Goal: Task Accomplishment & Management: Use online tool/utility

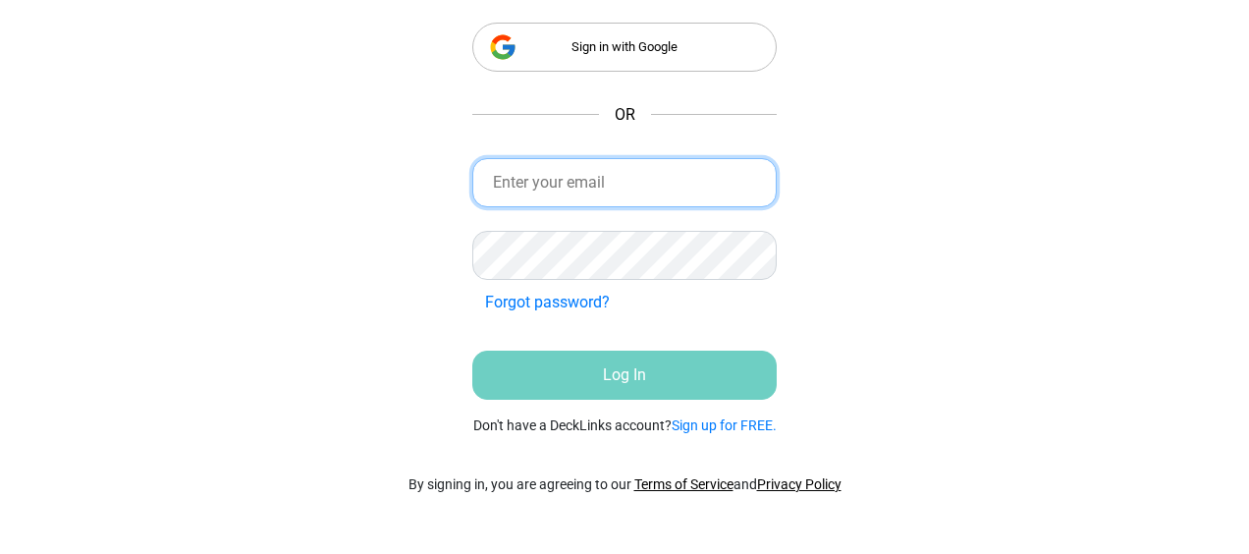
click at [634, 177] on input "email" at bounding box center [624, 182] width 304 height 49
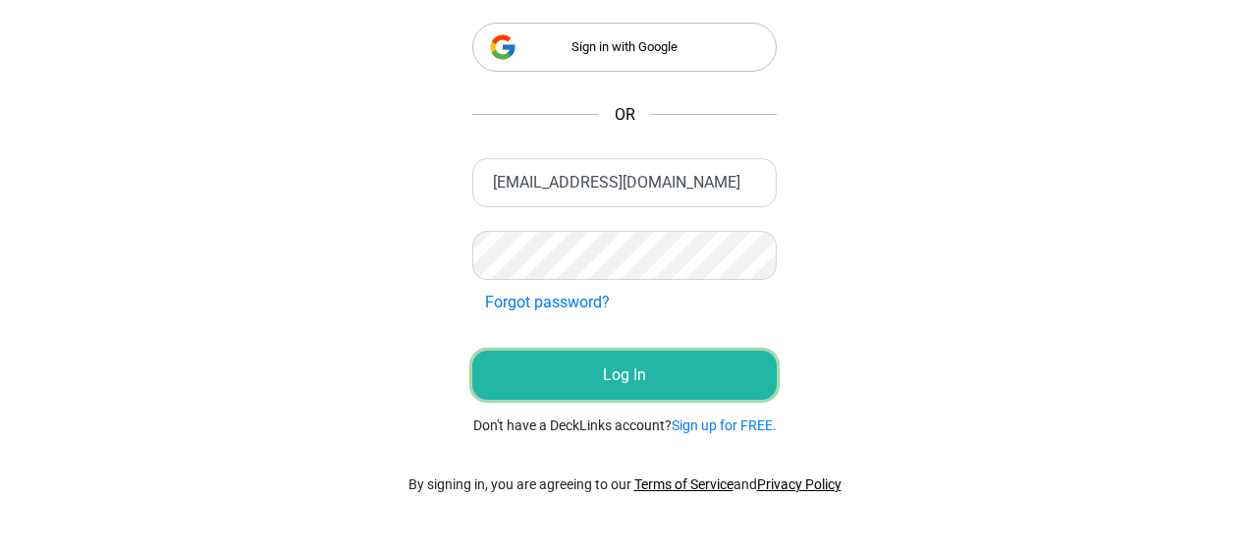
click at [624, 381] on button "Log In" at bounding box center [624, 375] width 304 height 49
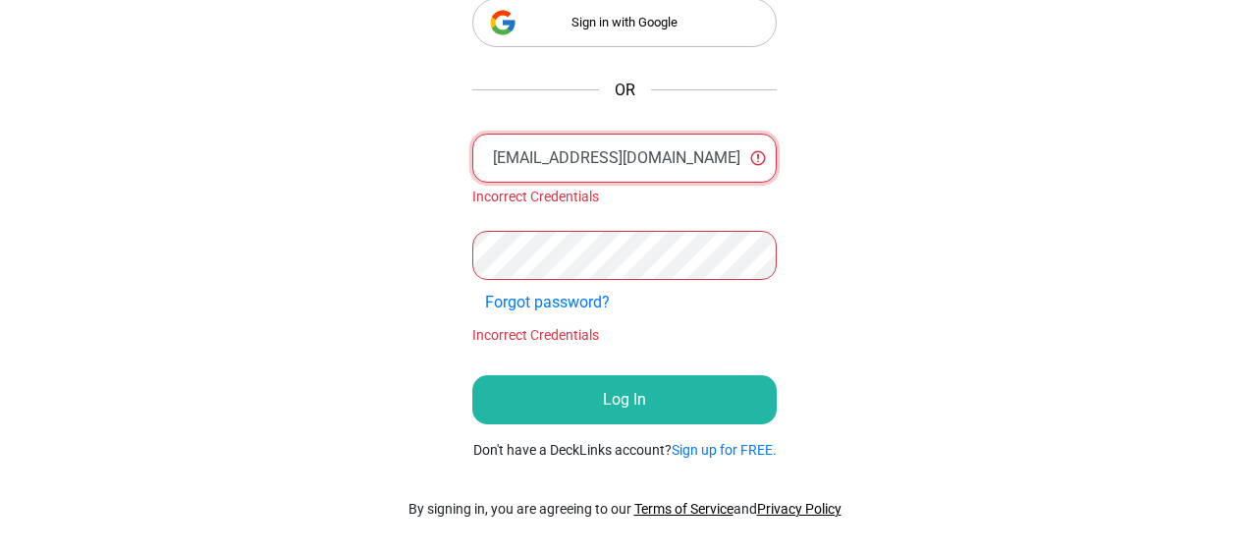
click at [572, 150] on input "[EMAIL_ADDRESS][DOMAIN_NAME]" at bounding box center [624, 158] width 304 height 49
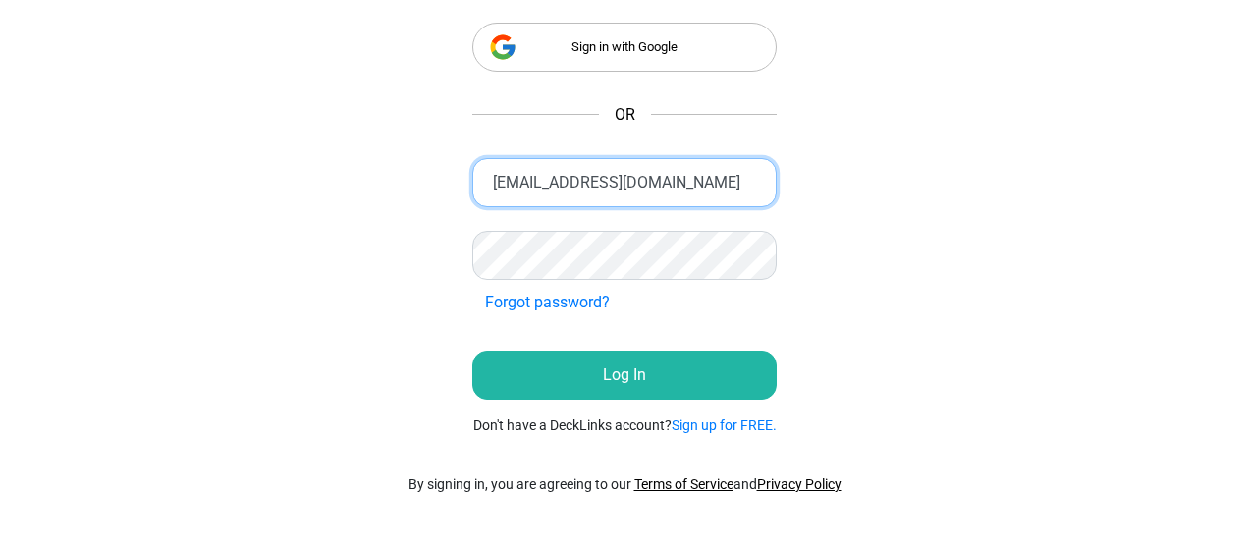
type input "[EMAIL_ADDRESS][DOMAIN_NAME]"
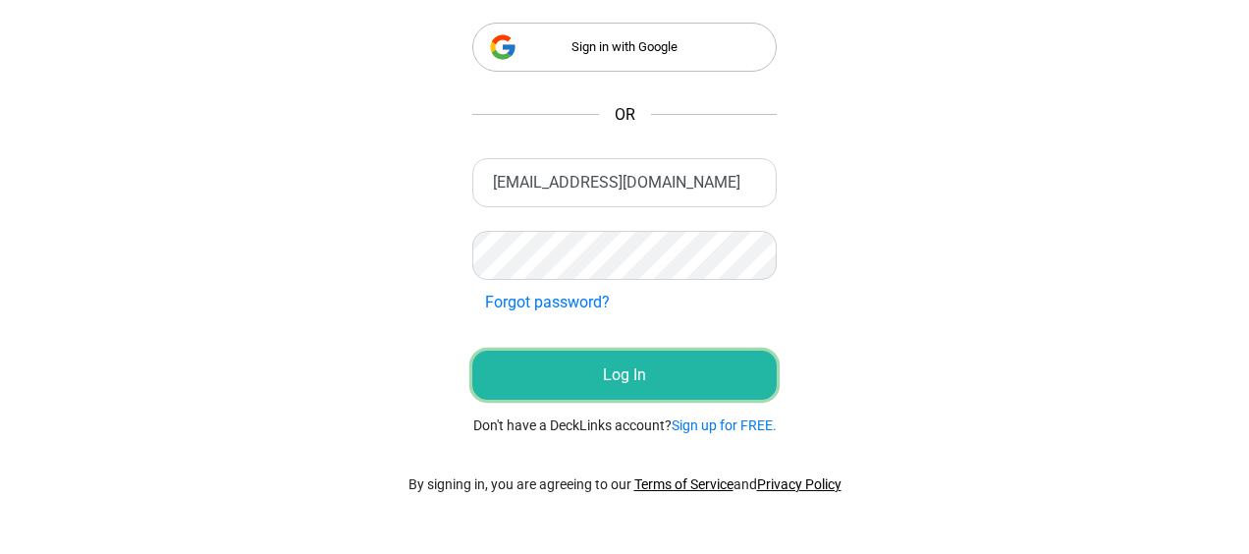
click at [645, 389] on button "Log In" at bounding box center [624, 375] width 304 height 49
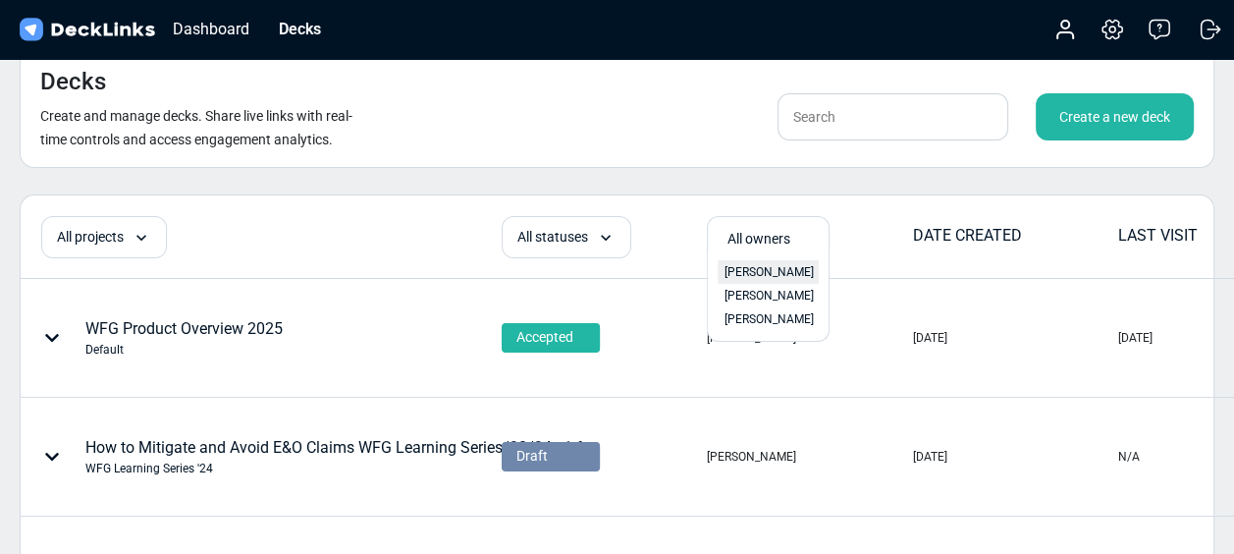
click at [771, 270] on span "[PERSON_NAME]" at bounding box center [769, 272] width 89 height 18
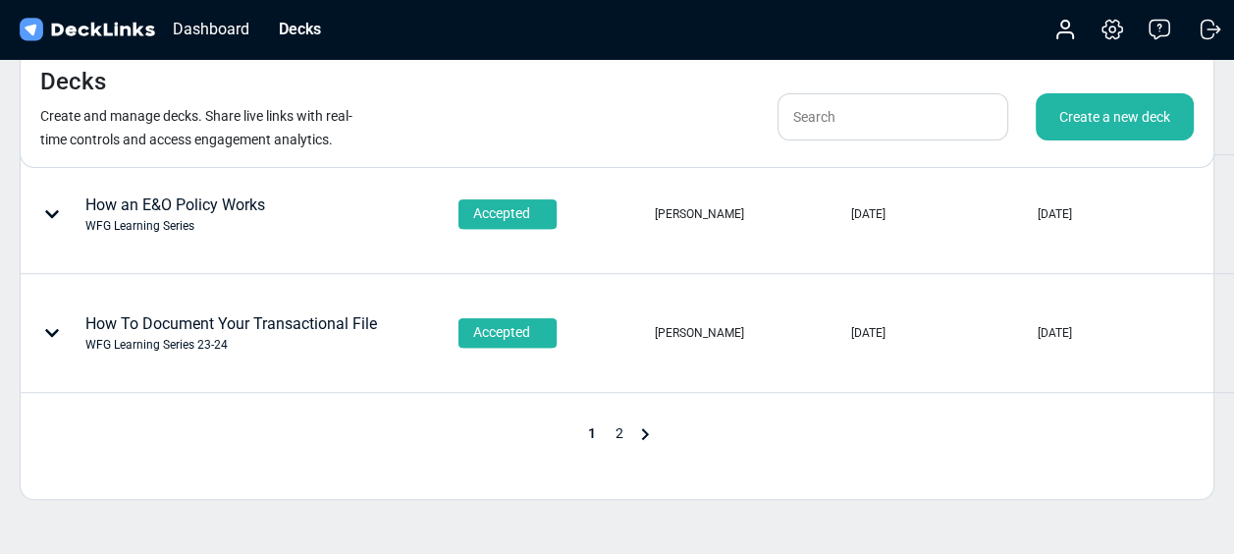
scroll to position [1080, 0]
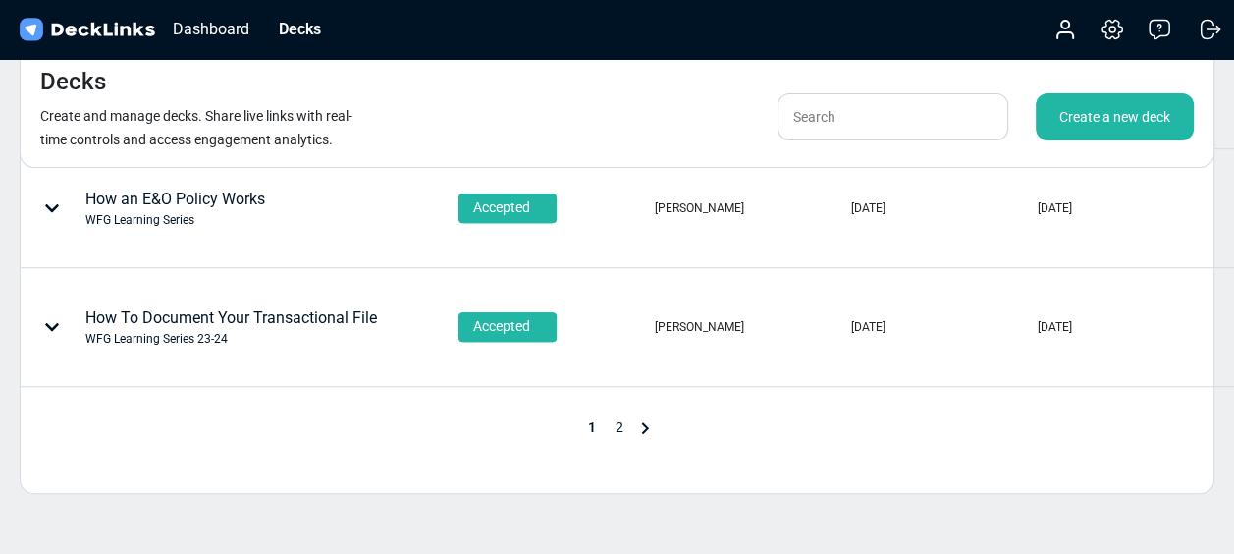
click at [644, 428] on icon at bounding box center [644, 428] width 7 height 12
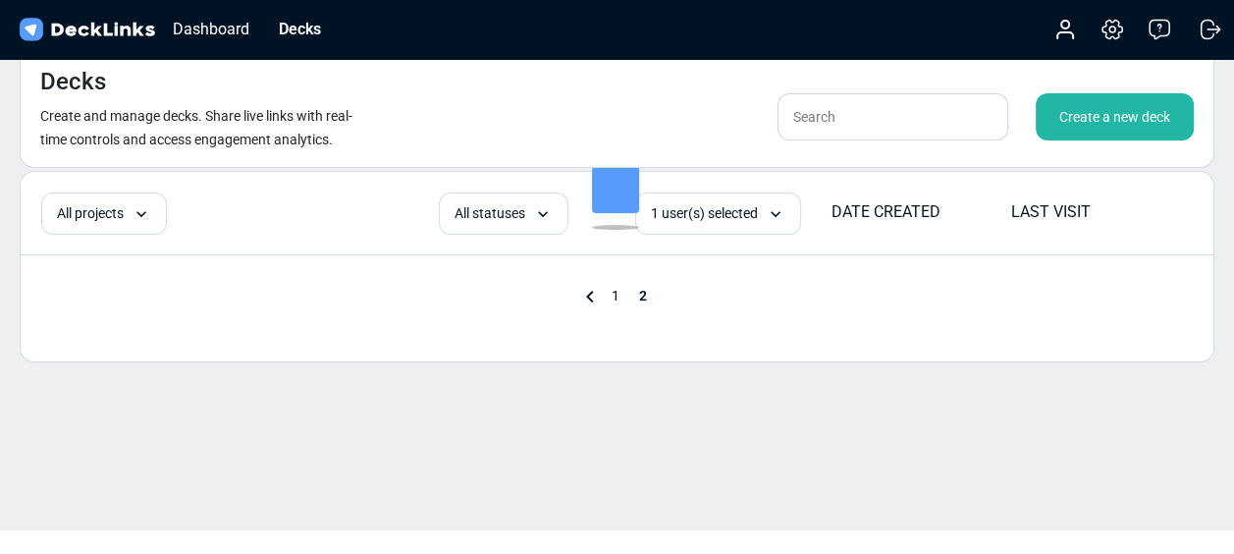
scroll to position [120, 0]
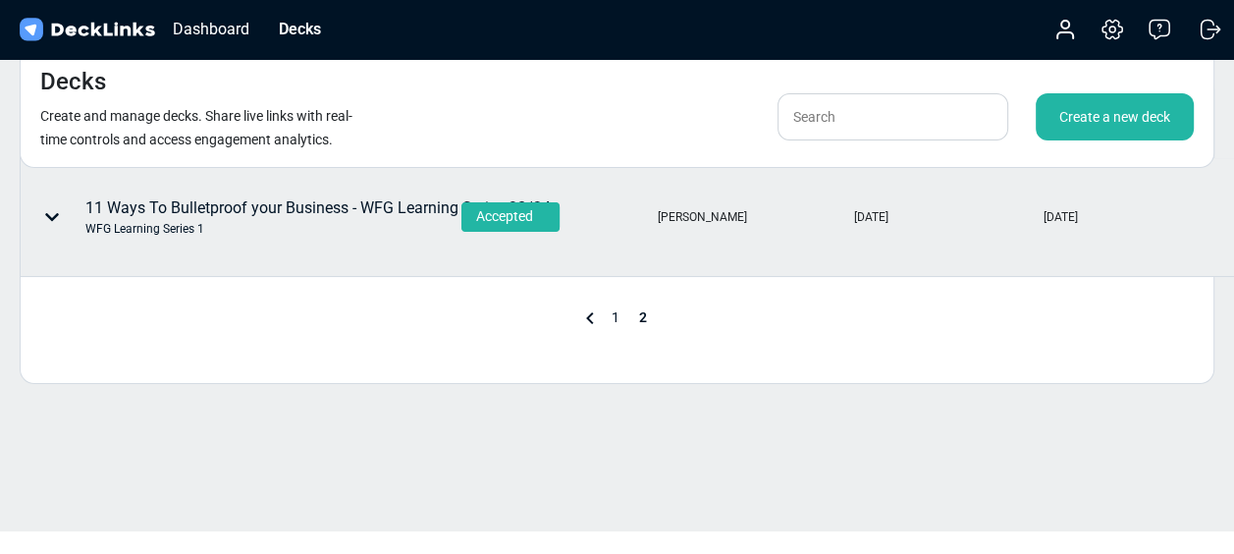
click at [256, 238] on div "11 Ways To Bulletproof your Business - WFG Learning Series 23/24 WFG Learning S…" at bounding box center [289, 217] width 524 height 59
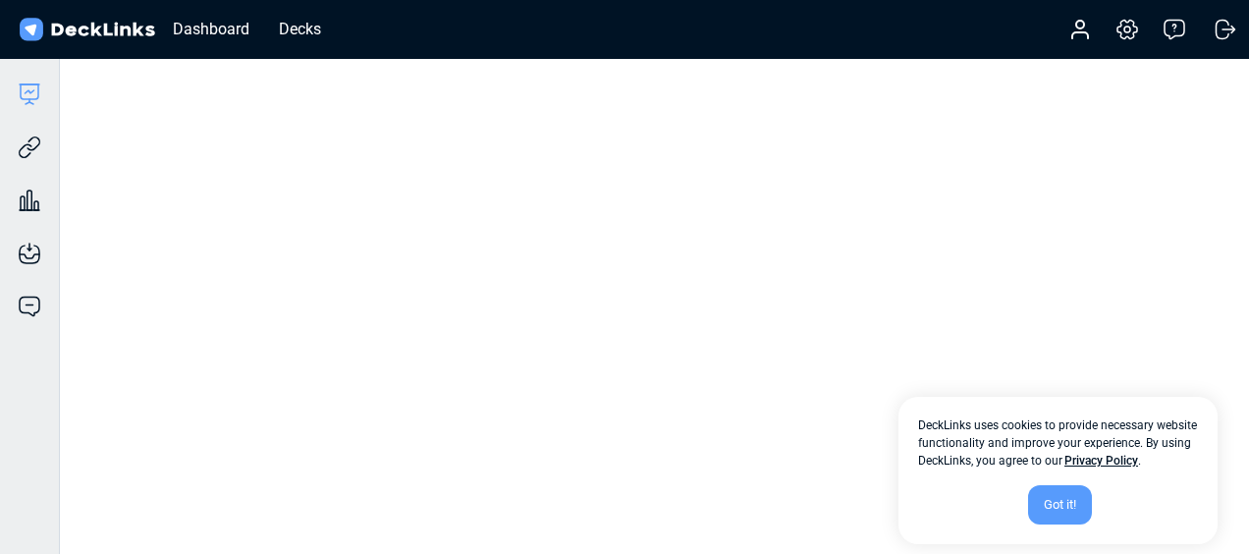
click at [1059, 497] on div "Got it!" at bounding box center [1060, 504] width 64 height 39
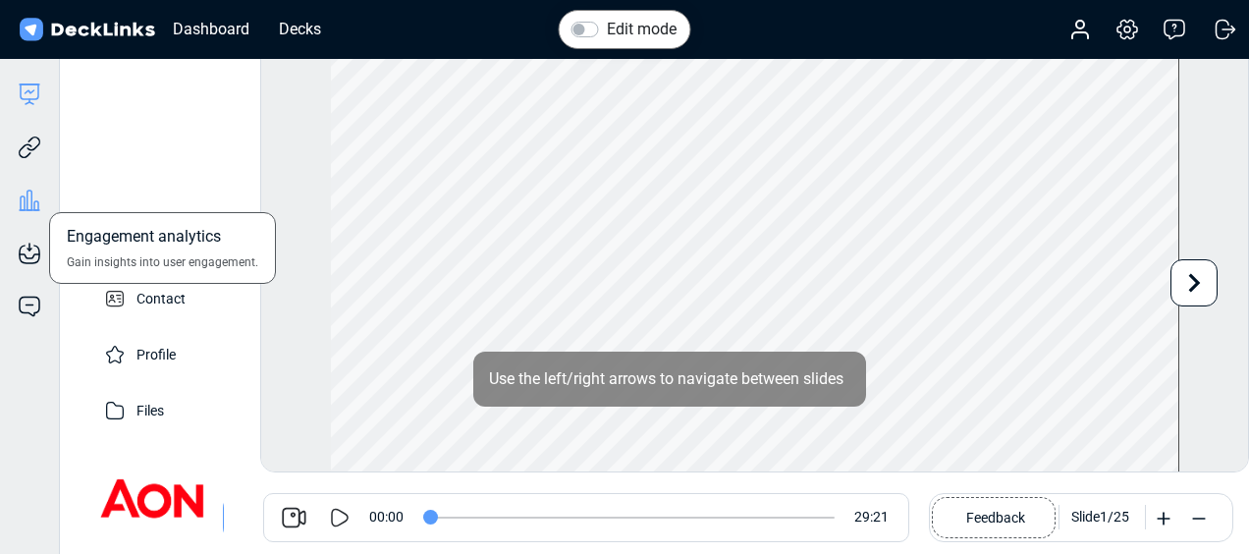
click at [27, 200] on icon at bounding box center [30, 201] width 24 height 24
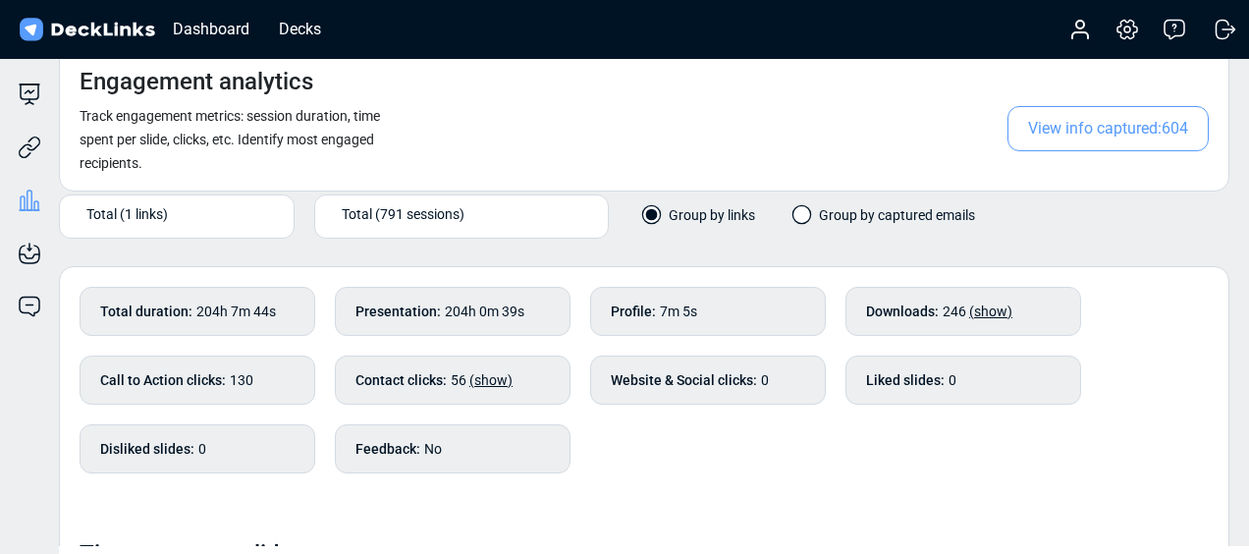
click at [1060, 141] on span "View info captured: 604" at bounding box center [1107, 128] width 201 height 45
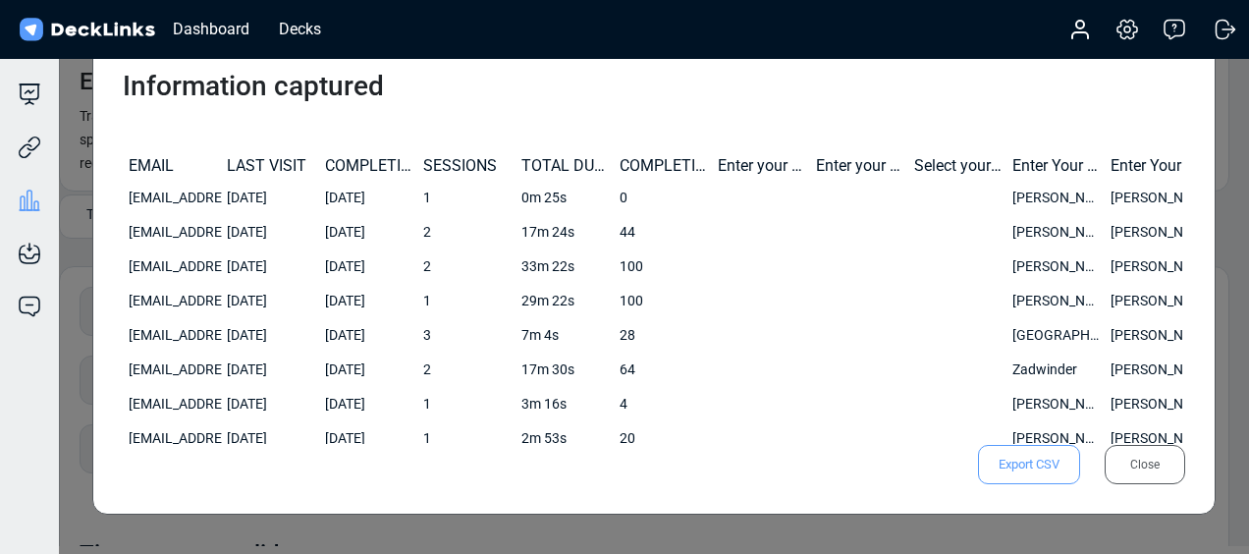
scroll to position [452, 0]
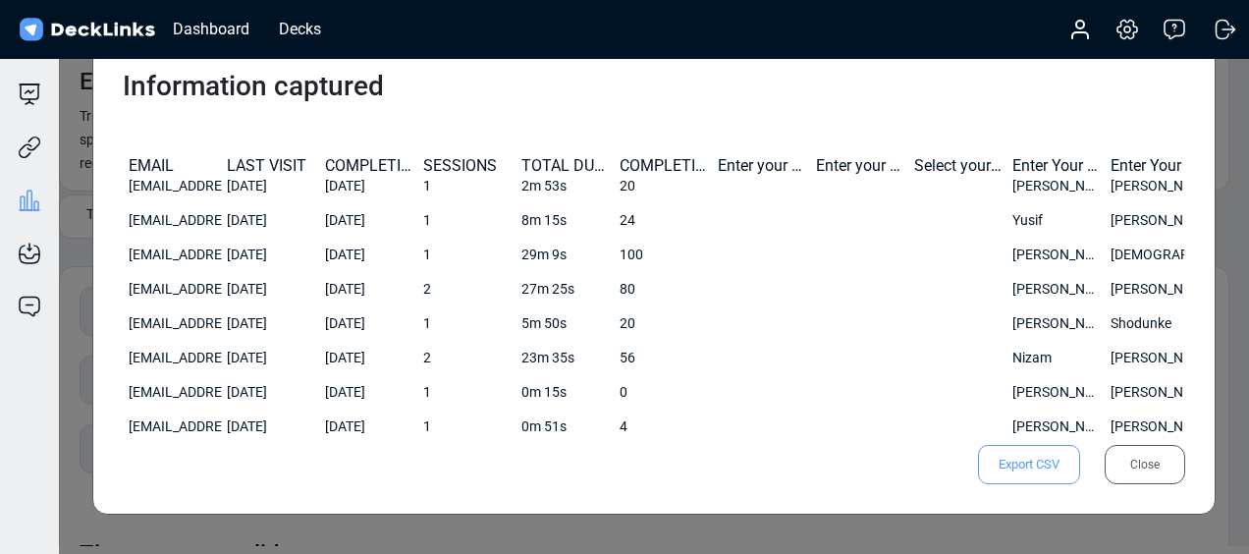
click at [1036, 456] on span "Export CSV" at bounding box center [1029, 464] width 102 height 39
click at [574, 90] on h3 "Information captured" at bounding box center [654, 86] width 1063 height 33
click at [1151, 461] on div "Close" at bounding box center [1145, 464] width 81 height 39
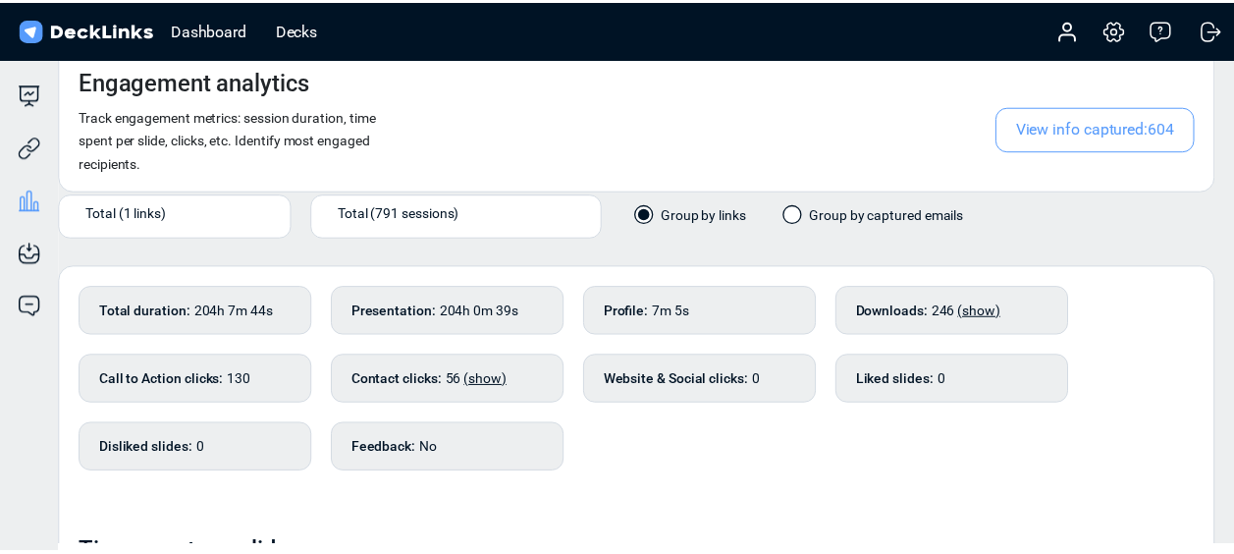
scroll to position [24, 0]
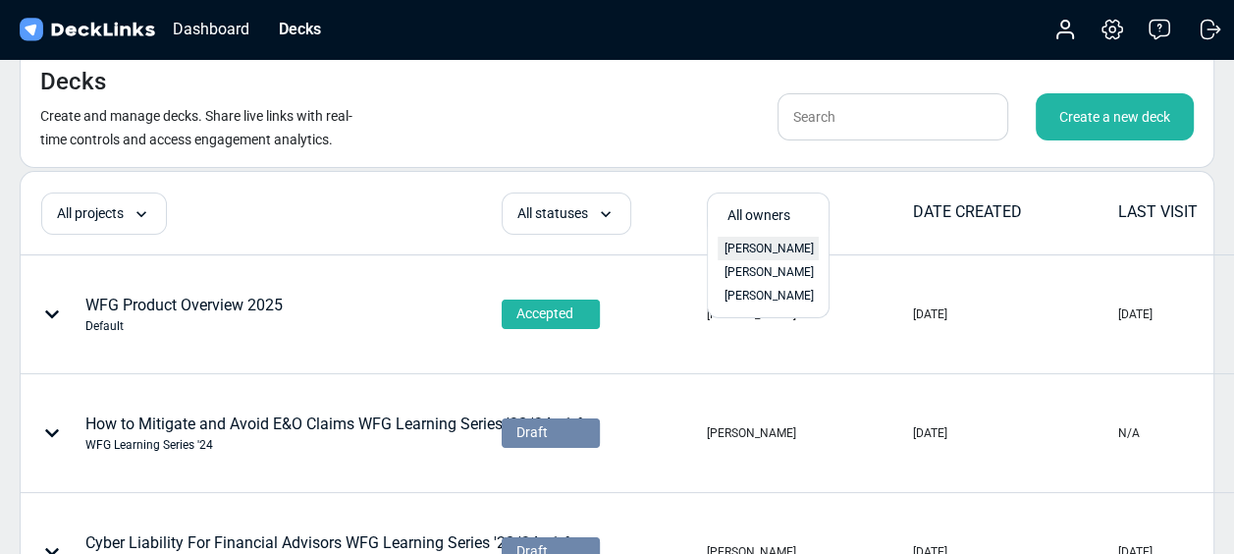
click at [746, 247] on span "[PERSON_NAME]" at bounding box center [769, 249] width 89 height 18
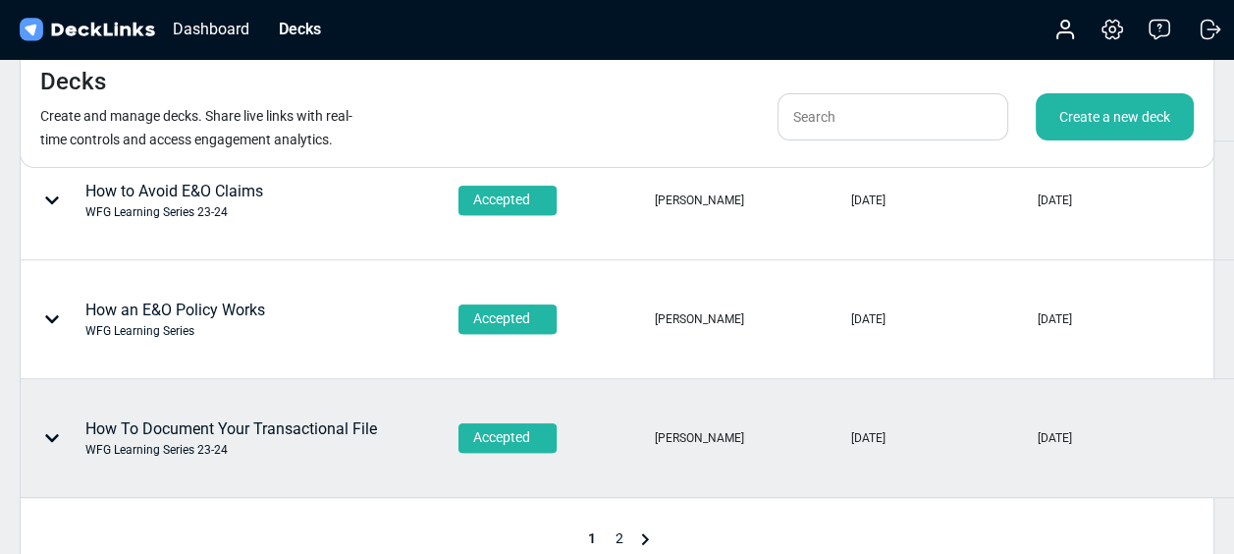
scroll to position [1005, 0]
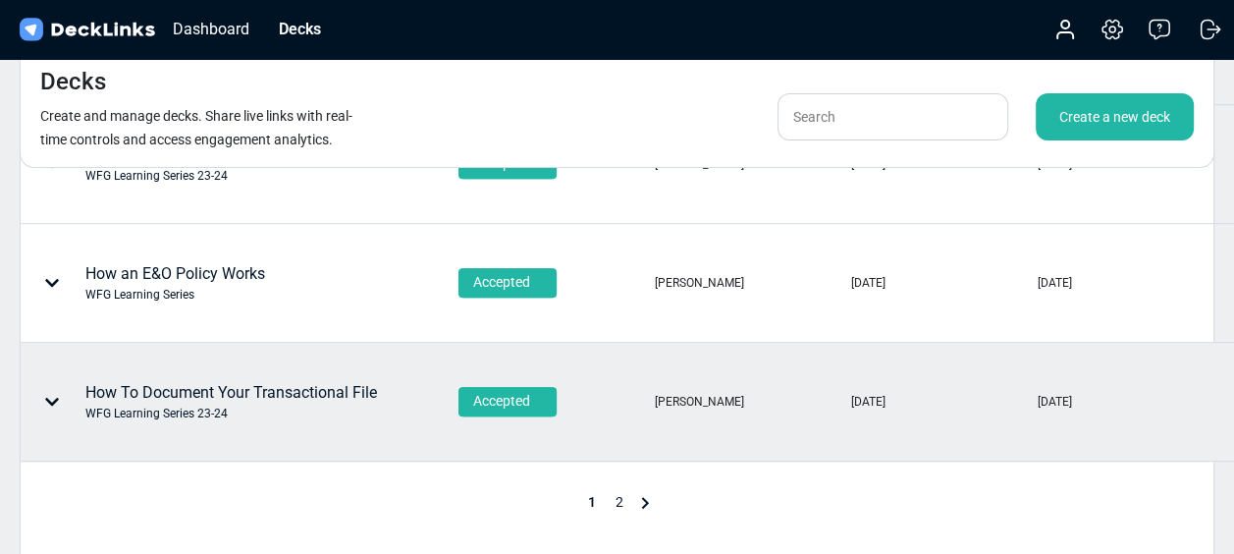
click at [307, 391] on div "How To Document Your Transactional File WFG Learning Series 23-24" at bounding box center [231, 401] width 292 height 41
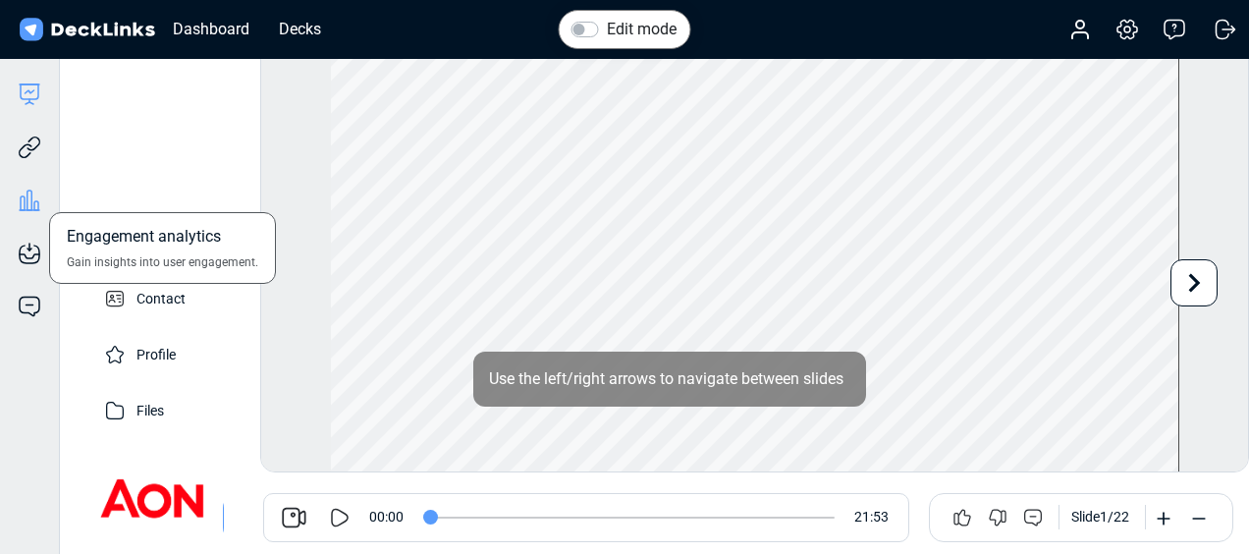
click at [27, 204] on icon at bounding box center [30, 201] width 24 height 24
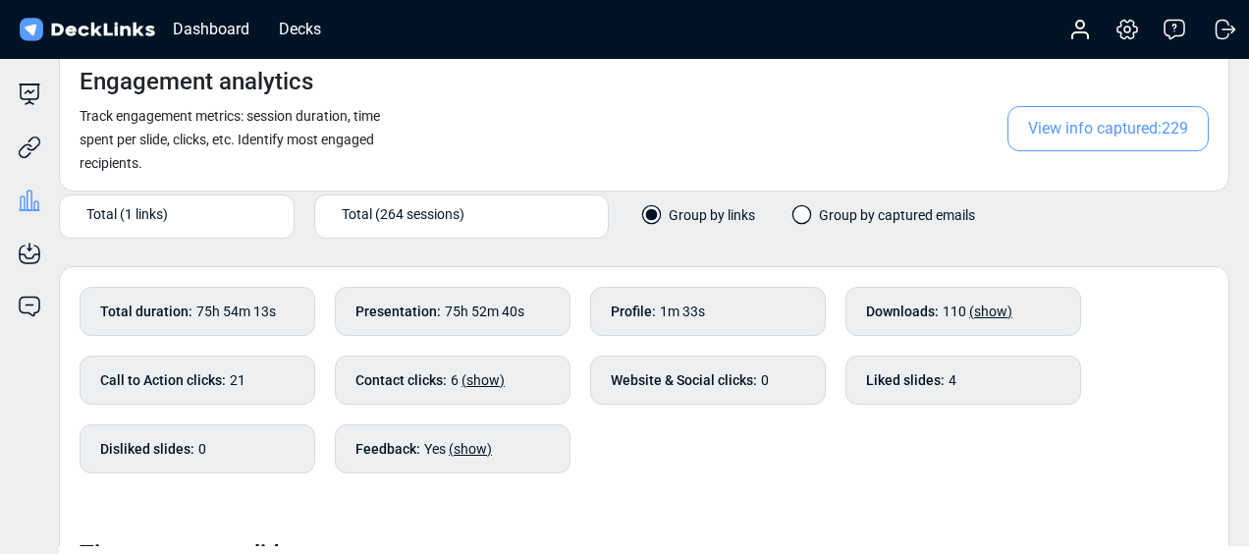
click at [1047, 112] on span "View info captured: 229" at bounding box center [1107, 128] width 201 height 45
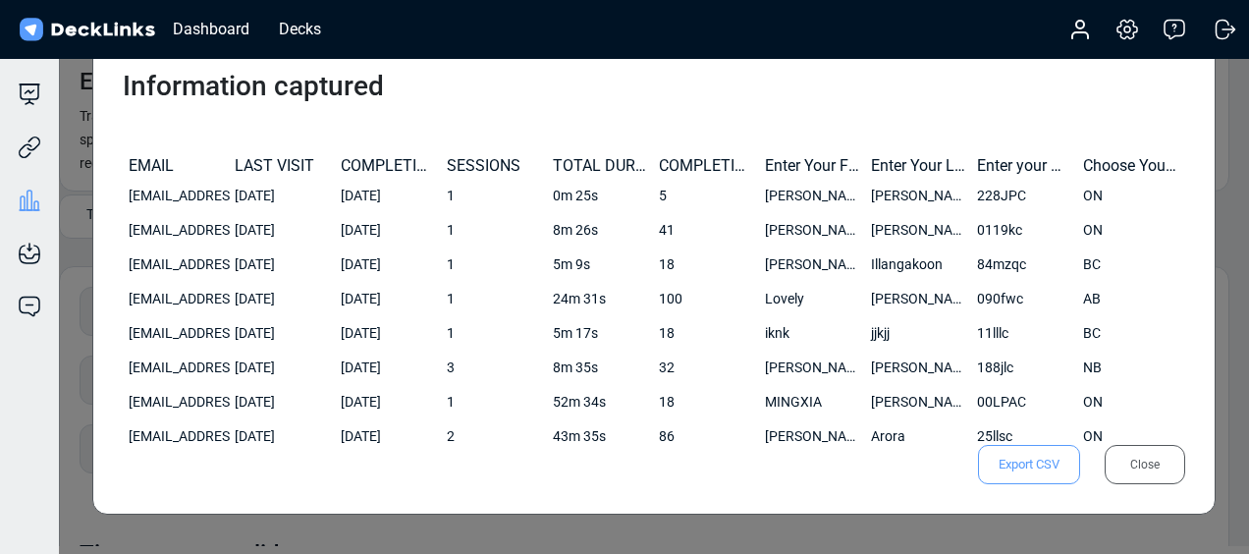
scroll to position [422, 0]
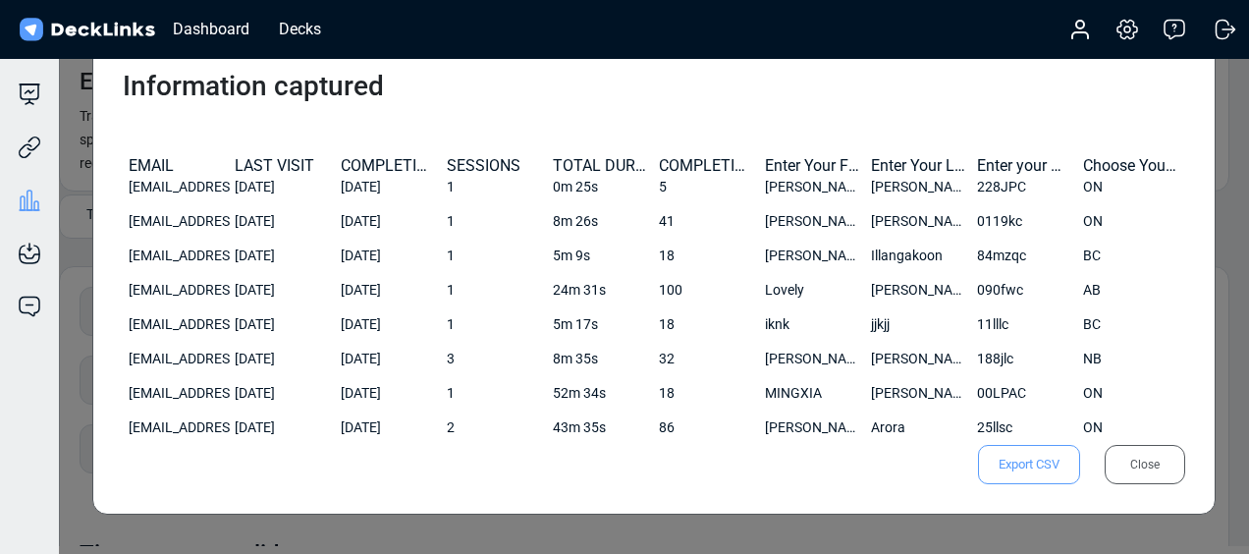
click at [1031, 474] on span "Export CSV" at bounding box center [1029, 464] width 102 height 39
click at [731, 86] on h3 "Information captured" at bounding box center [654, 86] width 1063 height 33
click at [1125, 468] on div "Close" at bounding box center [1145, 464] width 81 height 39
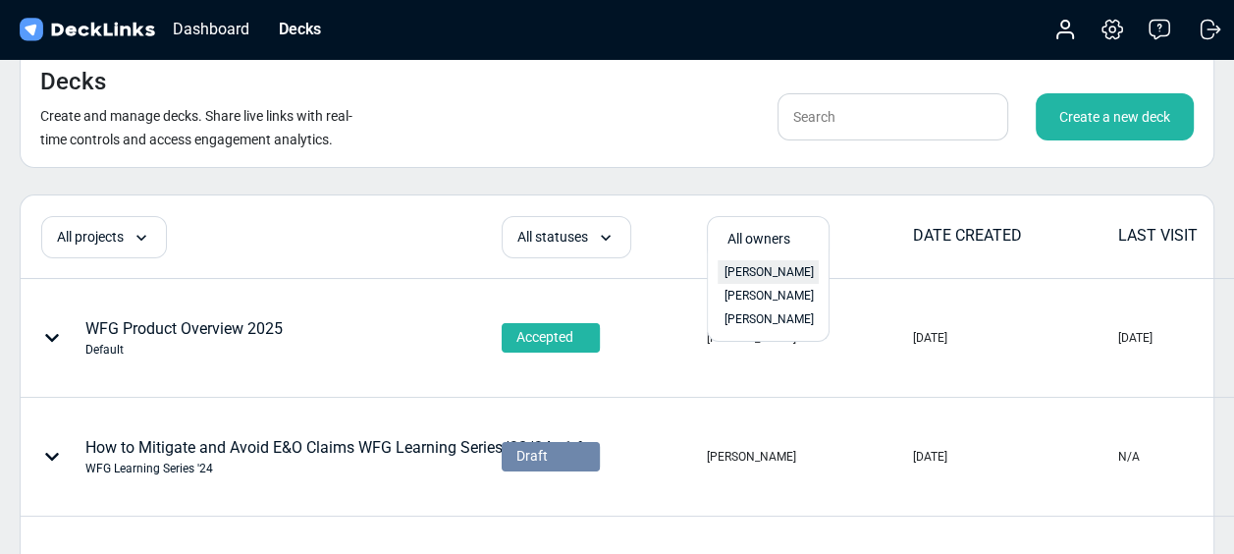
click at [747, 265] on span "[PERSON_NAME]" at bounding box center [769, 272] width 89 height 18
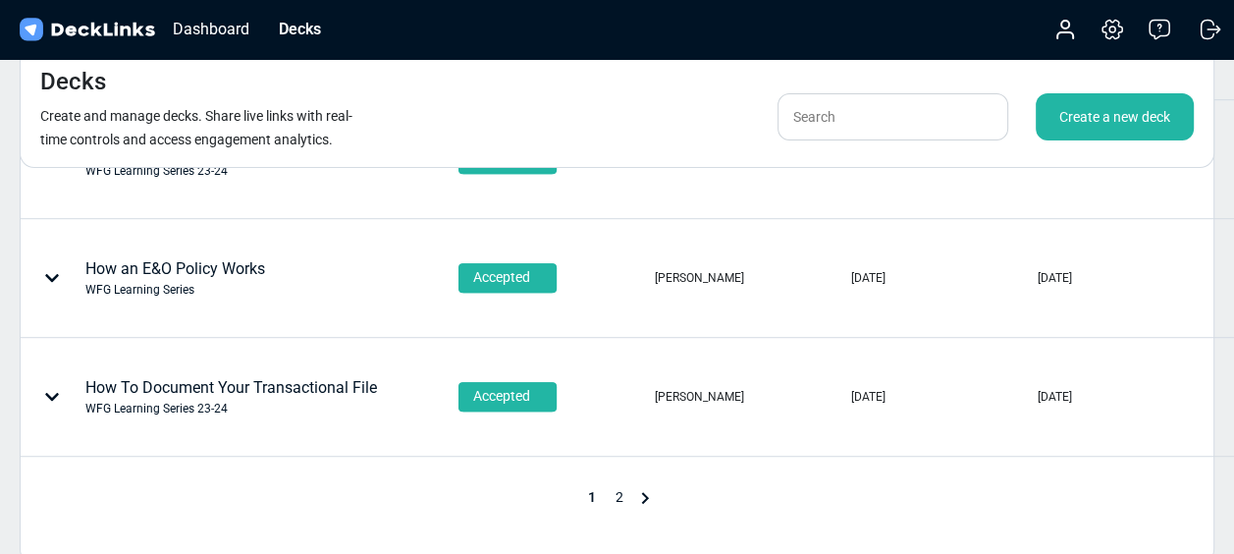
scroll to position [1024, 0]
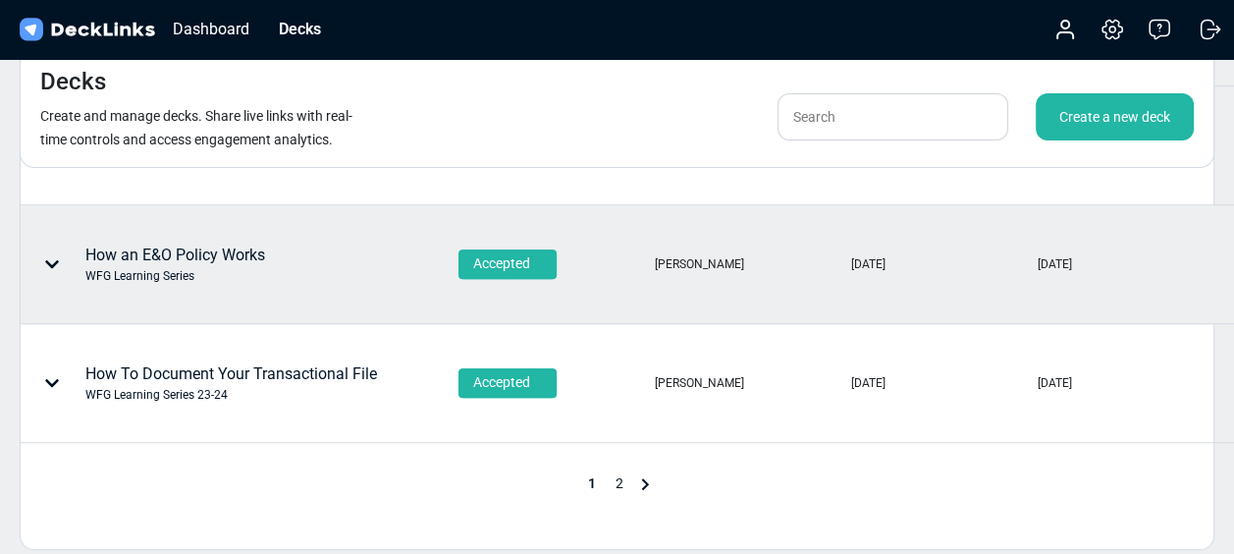
click at [347, 252] on div "How an E&O Policy Works WFG Learning Series" at bounding box center [185, 264] width 326 height 59
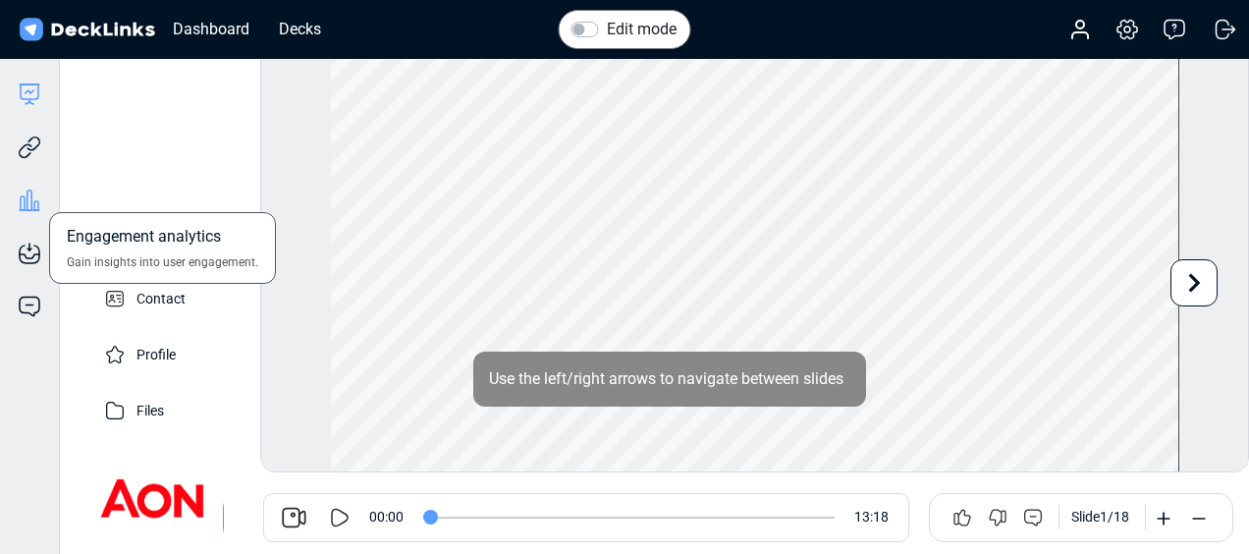
click at [29, 199] on icon at bounding box center [30, 201] width 24 height 24
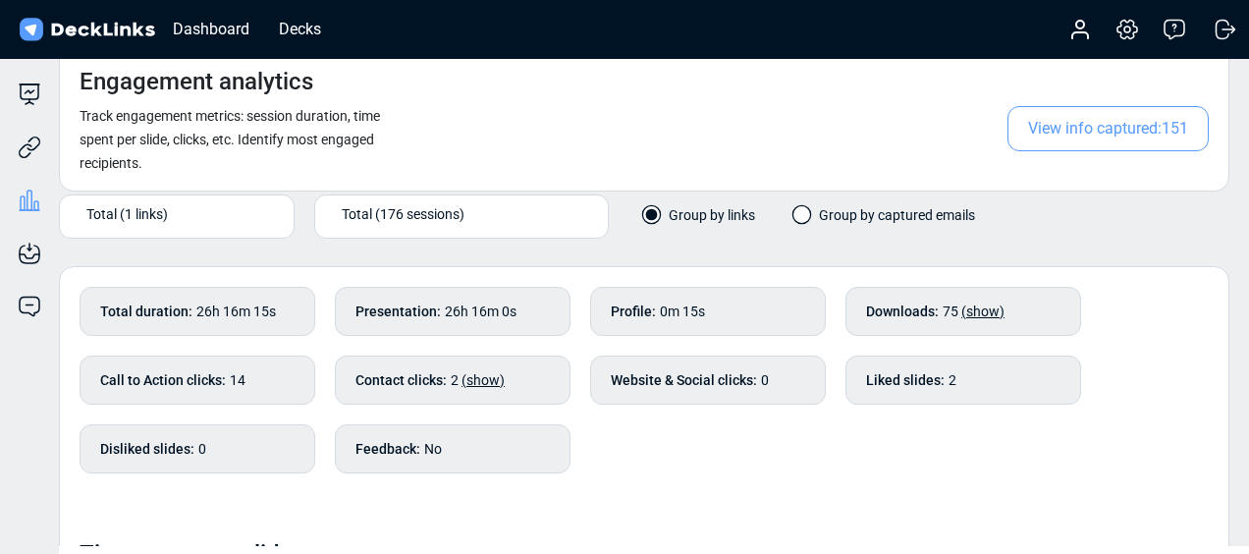
click at [1081, 118] on span "View info captured: 151" at bounding box center [1107, 128] width 201 height 45
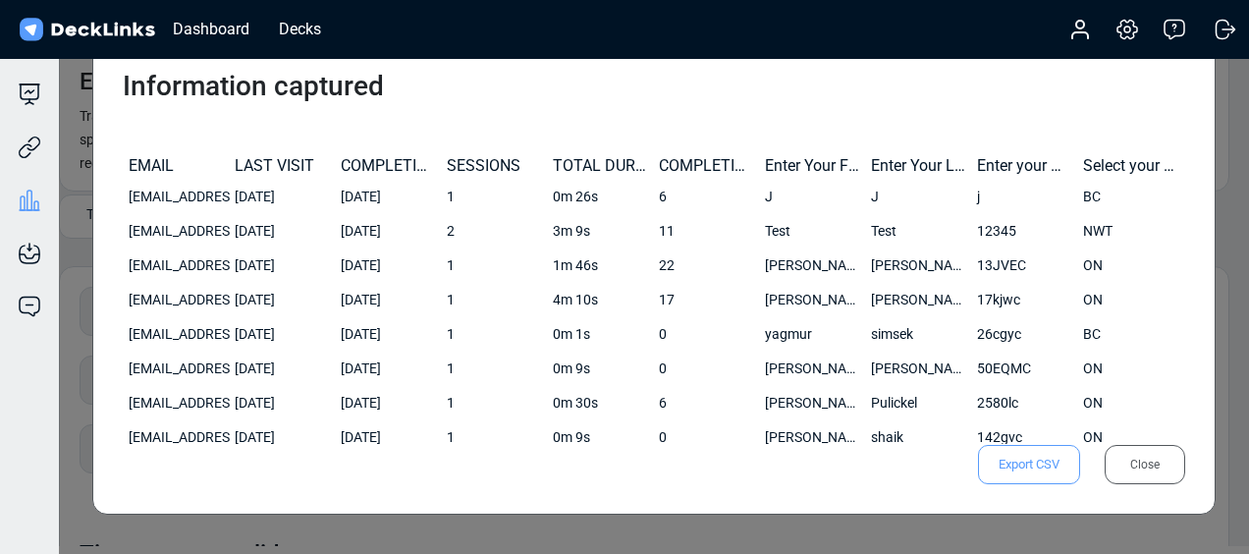
click at [1015, 461] on span "Export CSV" at bounding box center [1029, 464] width 102 height 39
click at [430, 96] on h3 "Information captured" at bounding box center [654, 86] width 1063 height 33
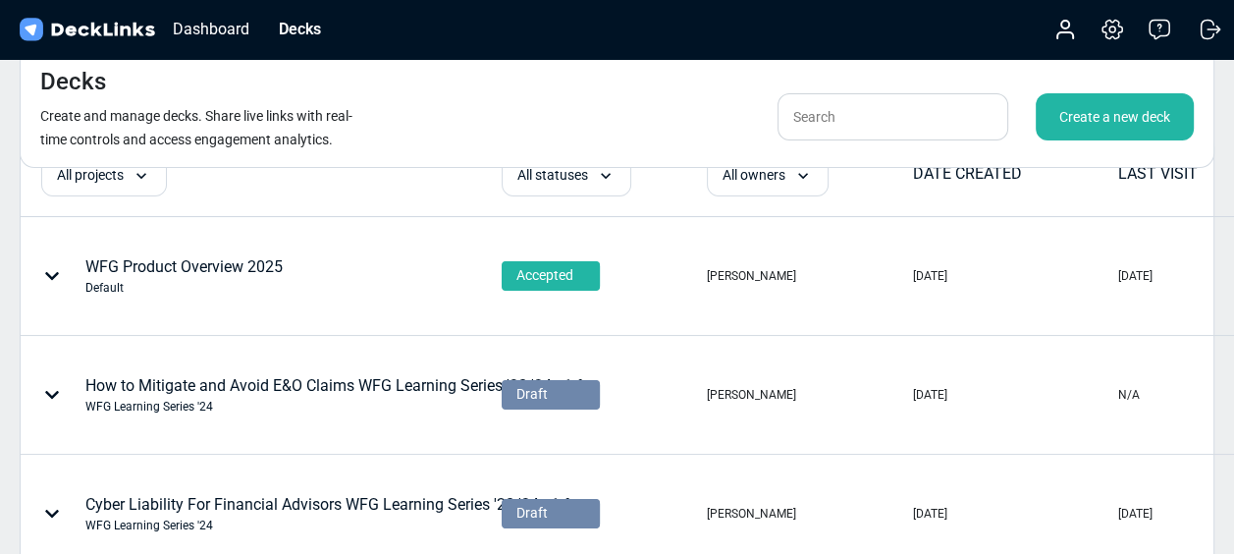
scroll to position [24, 0]
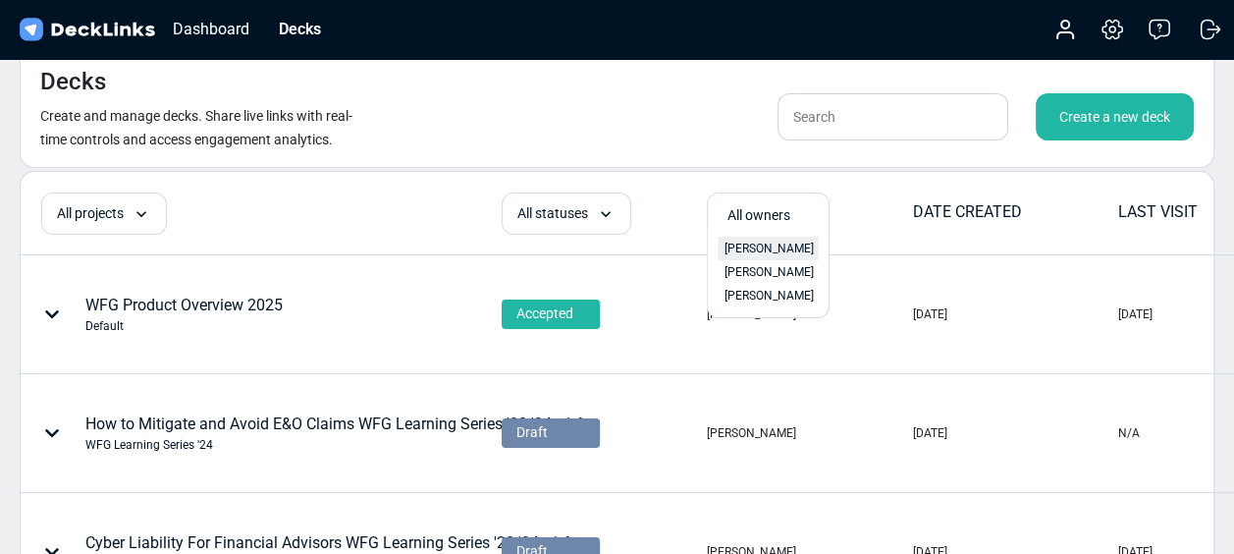
click at [754, 246] on span "[PERSON_NAME]" at bounding box center [769, 249] width 89 height 18
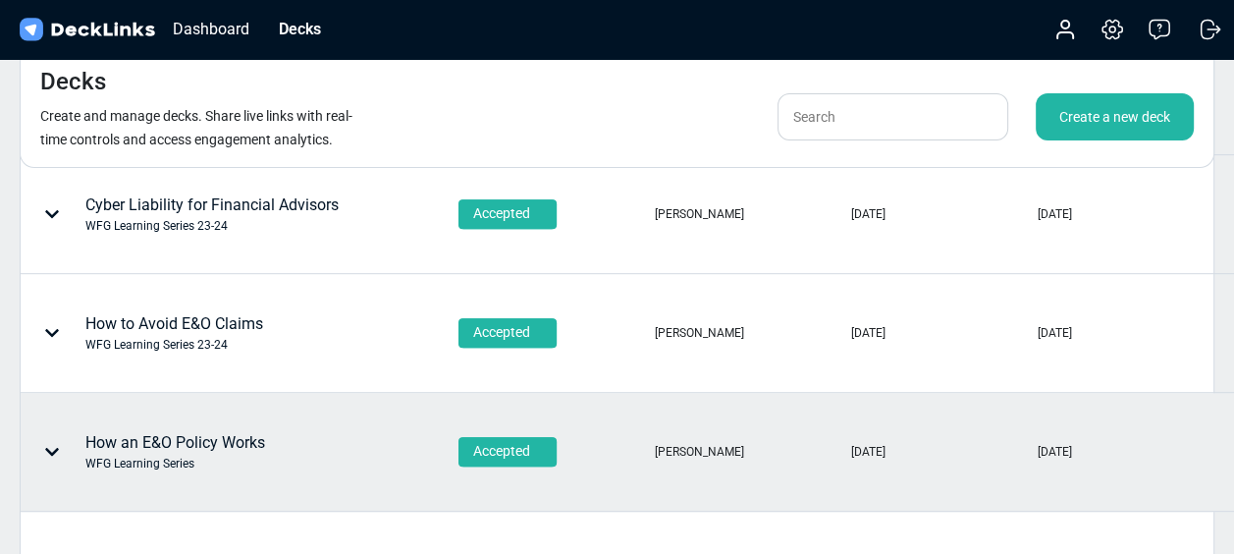
scroll to position [711, 0]
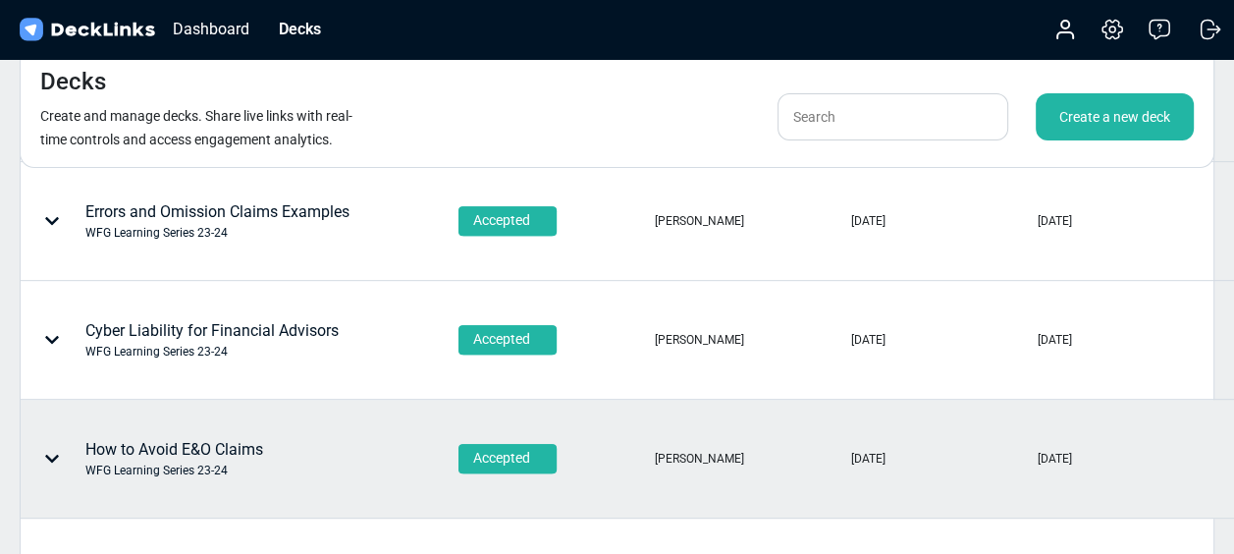
click at [205, 420] on div "How to Avoid E&O Claims WFG Learning Series 23-24" at bounding box center [239, 459] width 435 height 116
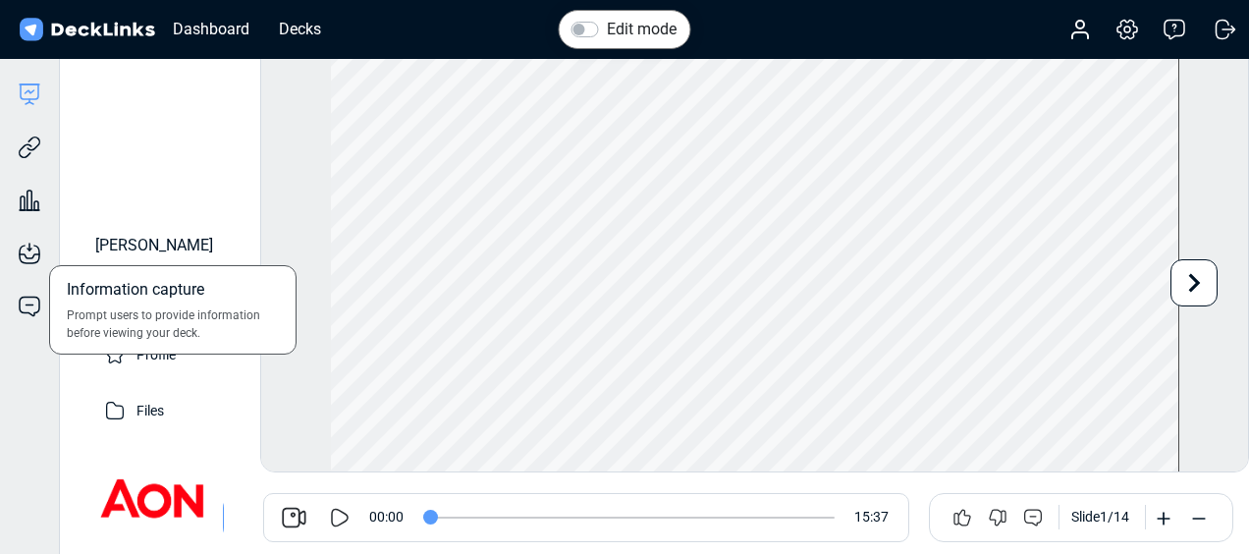
click at [27, 212] on div "Information capture Prompt users to provide information before viewing your dec…" at bounding box center [29, 238] width 59 height 53
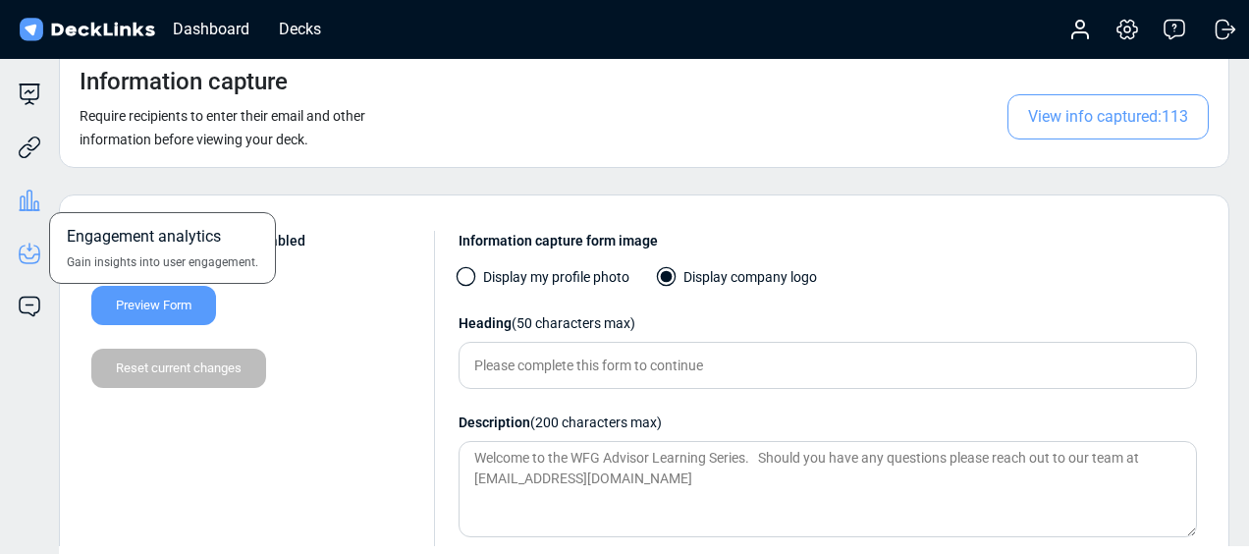
click at [30, 199] on icon at bounding box center [30, 201] width 24 height 24
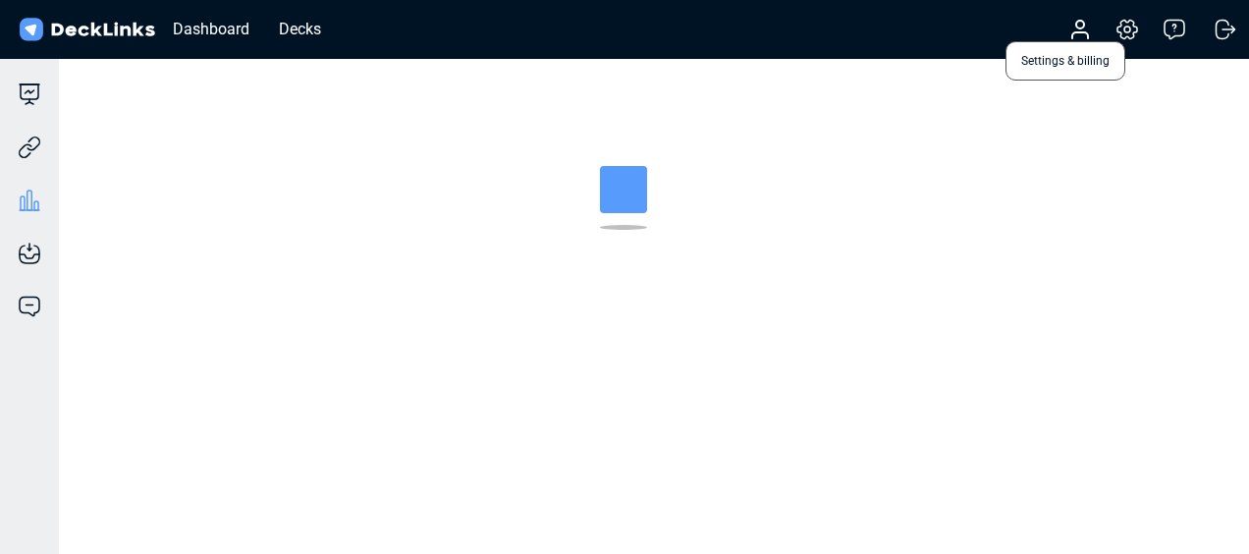
click at [1132, 25] on icon at bounding box center [1127, 30] width 20 height 19
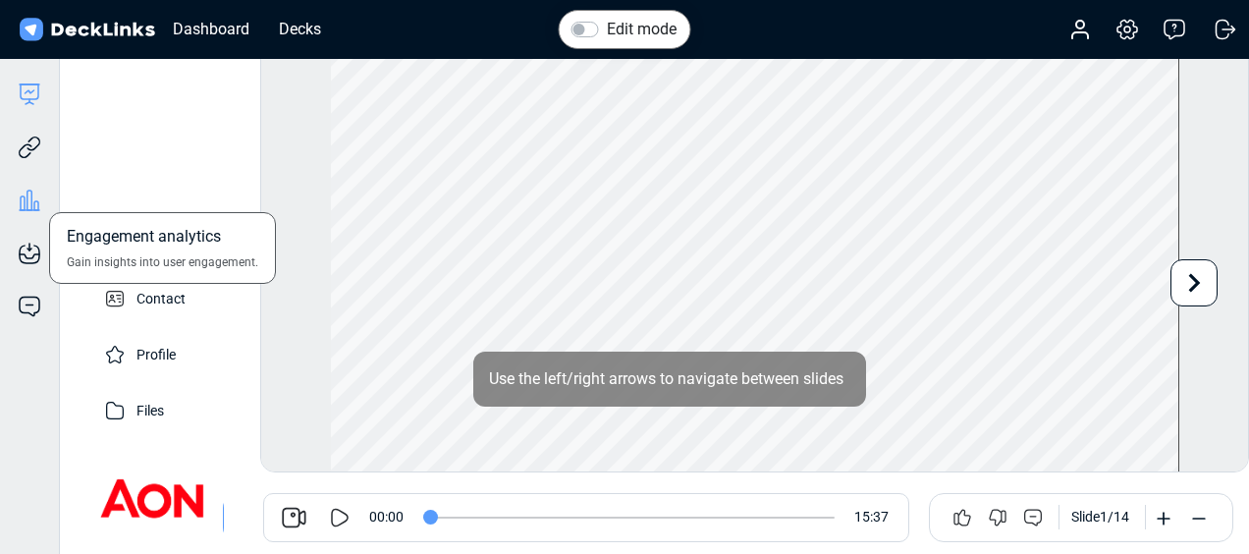
click at [31, 198] on icon at bounding box center [29, 200] width 5 height 20
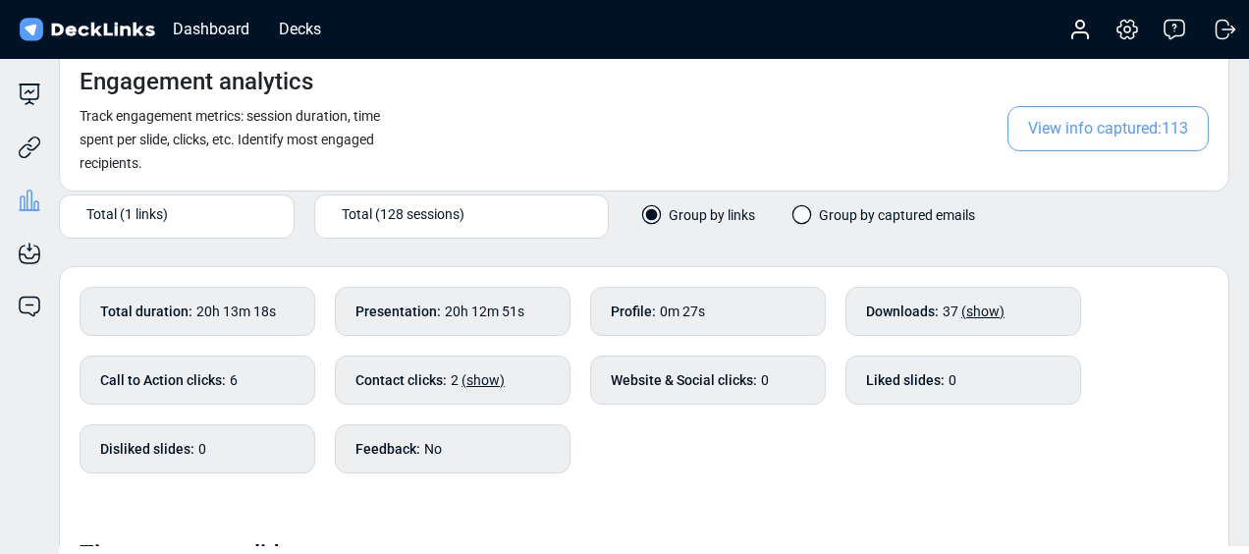
click at [1091, 140] on span "View info captured: 113" at bounding box center [1107, 128] width 201 height 45
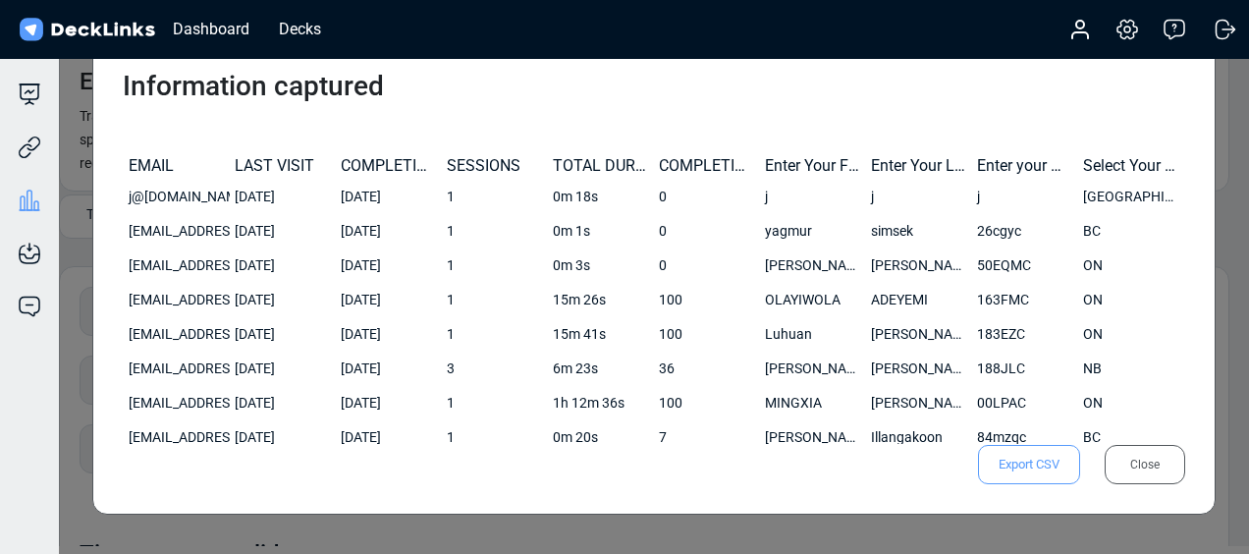
click at [1036, 460] on span "Export CSV" at bounding box center [1029, 464] width 102 height 39
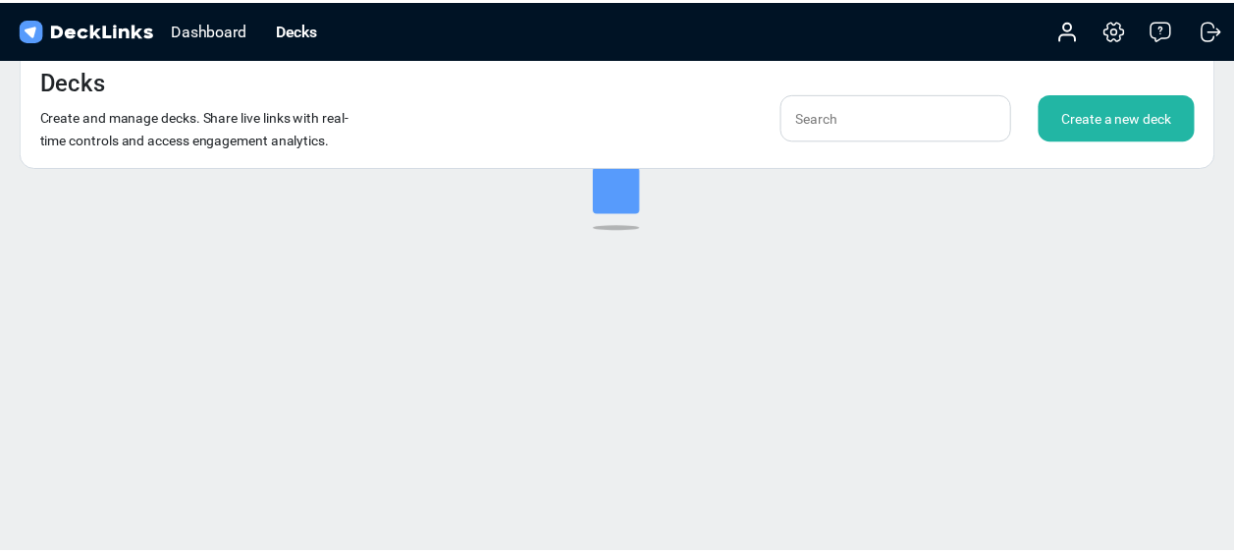
scroll to position [24, 0]
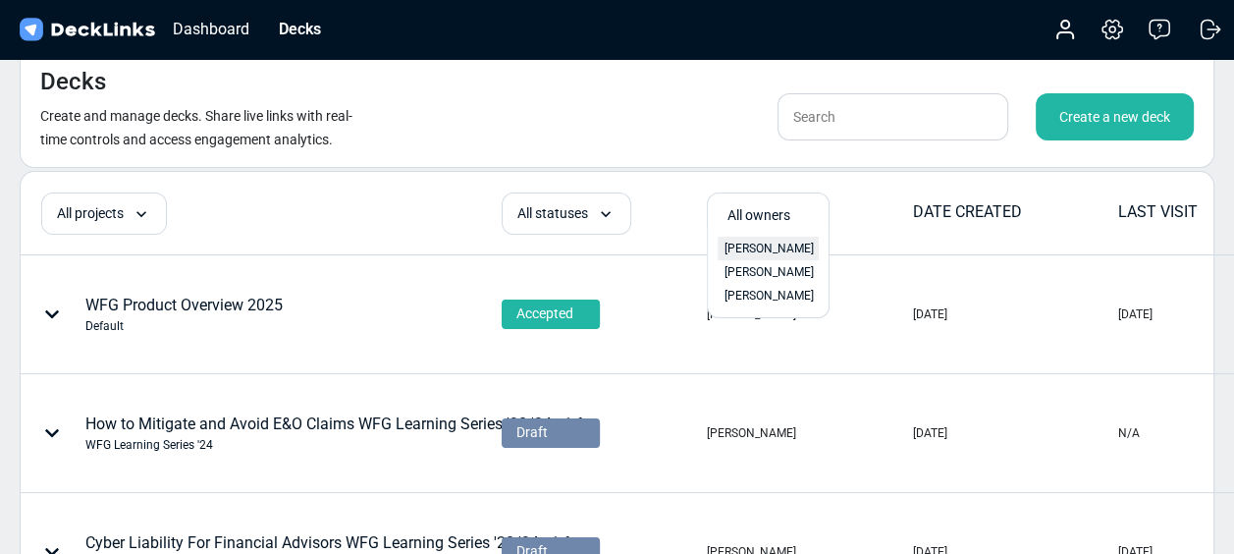
click at [766, 238] on div "[PERSON_NAME]" at bounding box center [768, 249] width 101 height 24
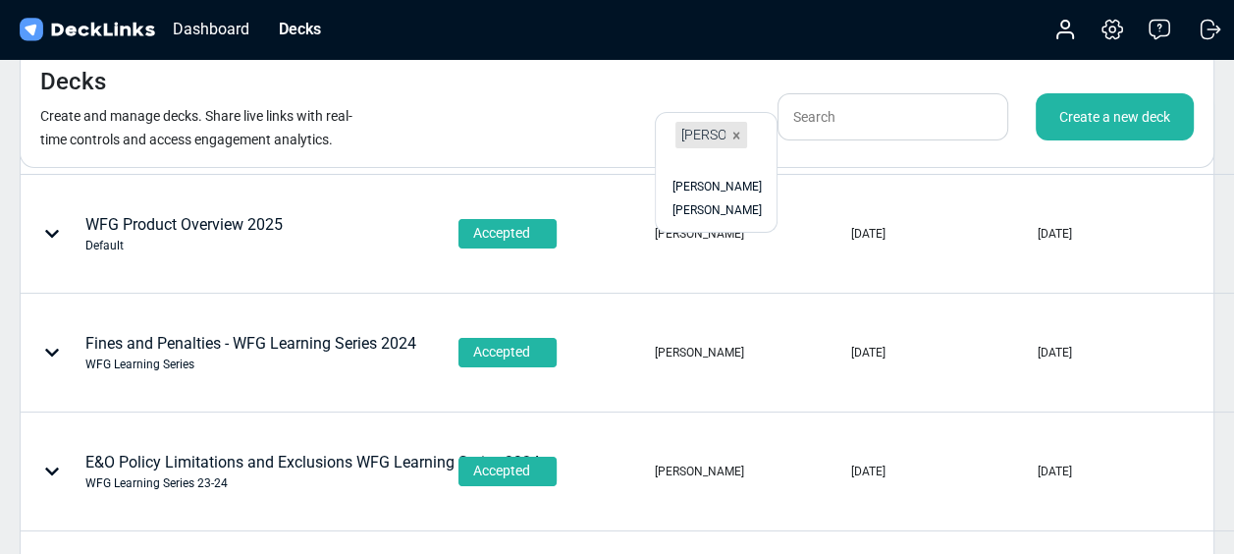
scroll to position [0, 0]
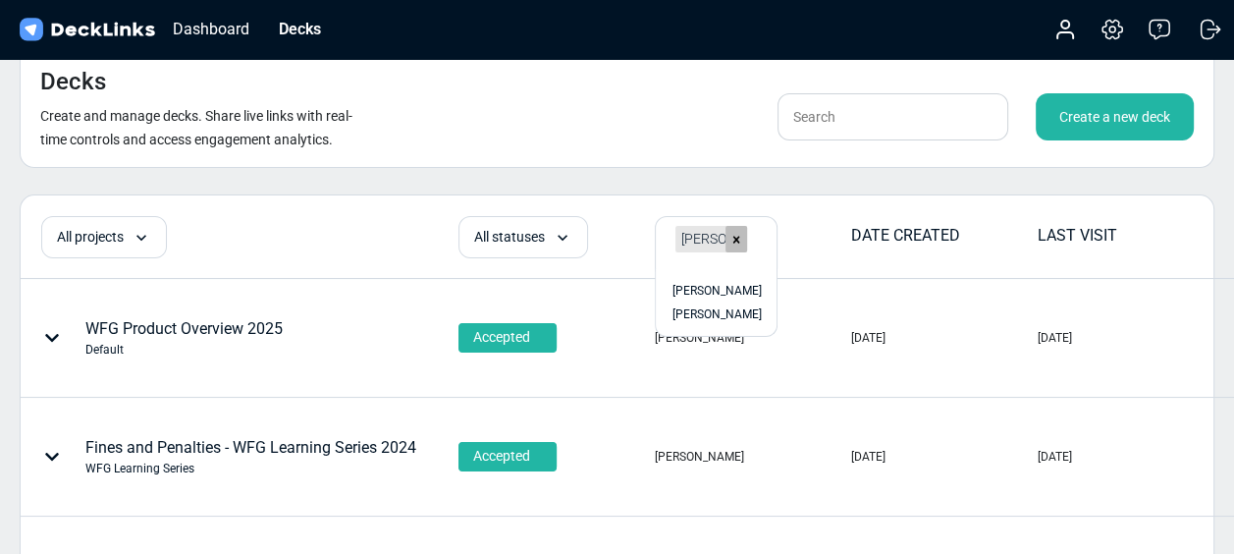
click at [733, 228] on div at bounding box center [737, 239] width 22 height 27
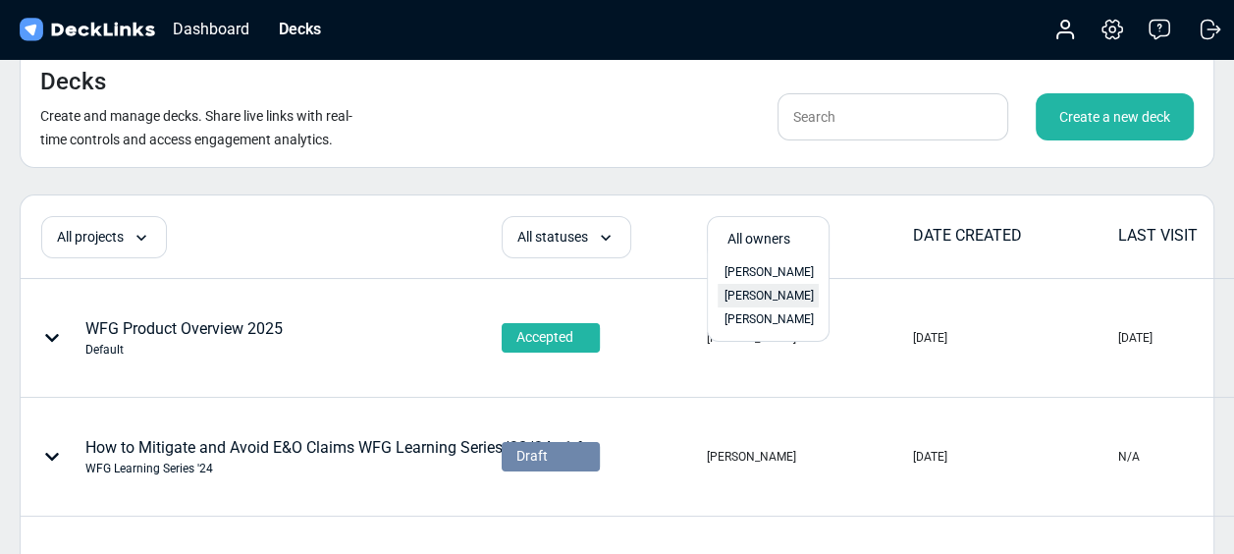
click at [757, 299] on span "[PERSON_NAME]" at bounding box center [769, 296] width 89 height 18
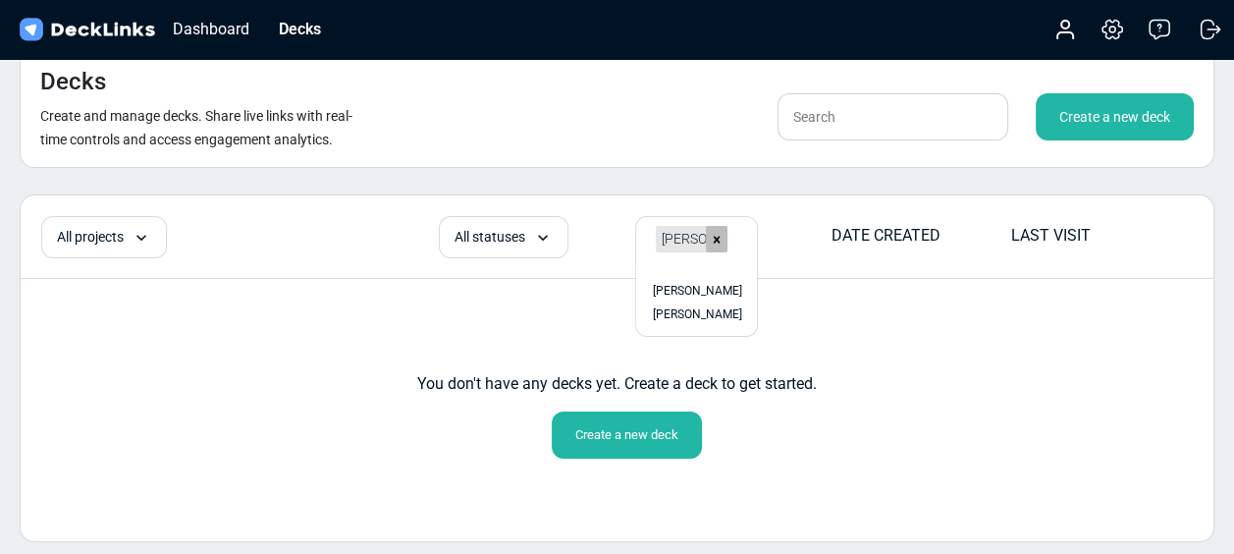
click at [714, 237] on icon at bounding box center [717, 240] width 14 height 14
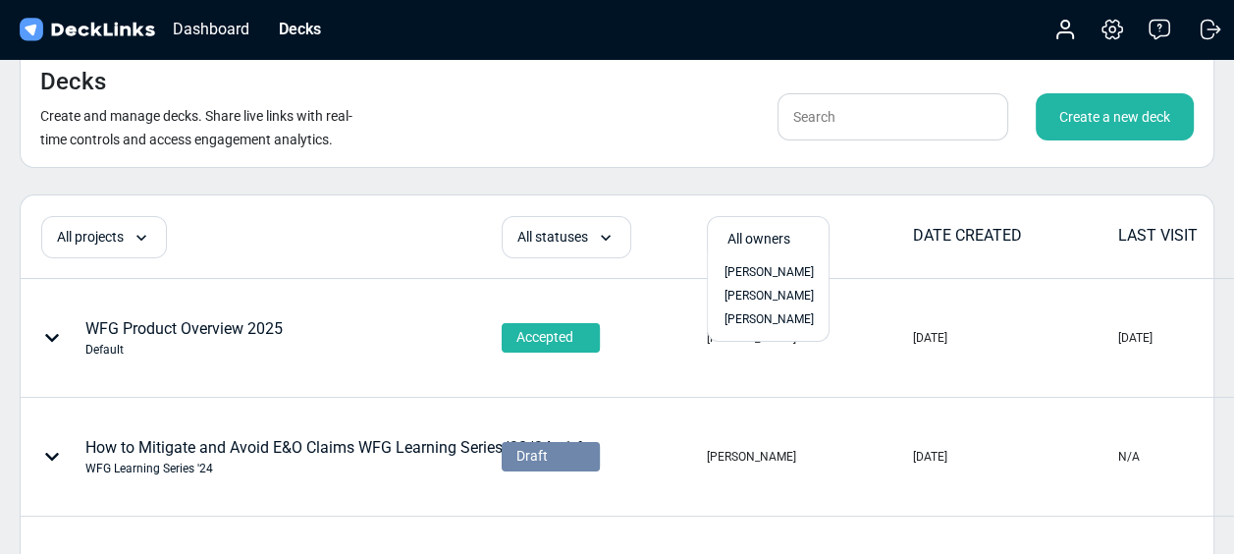
drag, startPoint x: 755, startPoint y: 328, endPoint x: 754, endPoint y: 306, distance: 21.6
click at [754, 328] on span "[PERSON_NAME]" at bounding box center [769, 319] width 89 height 18
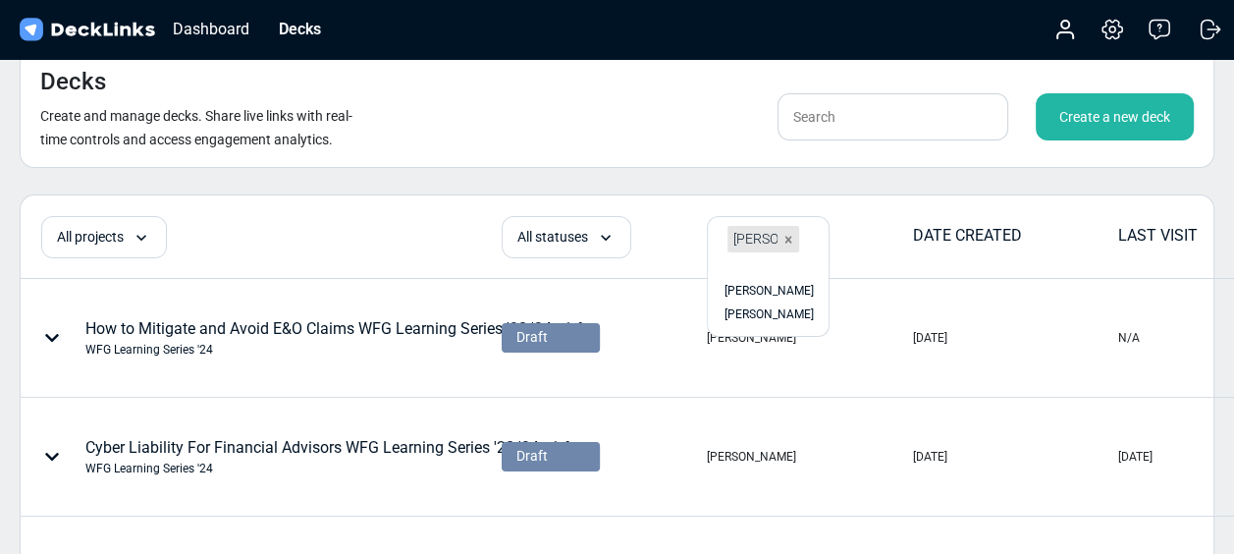
click at [761, 238] on span "[PERSON_NAME]" at bounding box center [784, 239] width 102 height 16
click at [770, 282] on span "[PERSON_NAME]" at bounding box center [769, 291] width 89 height 18
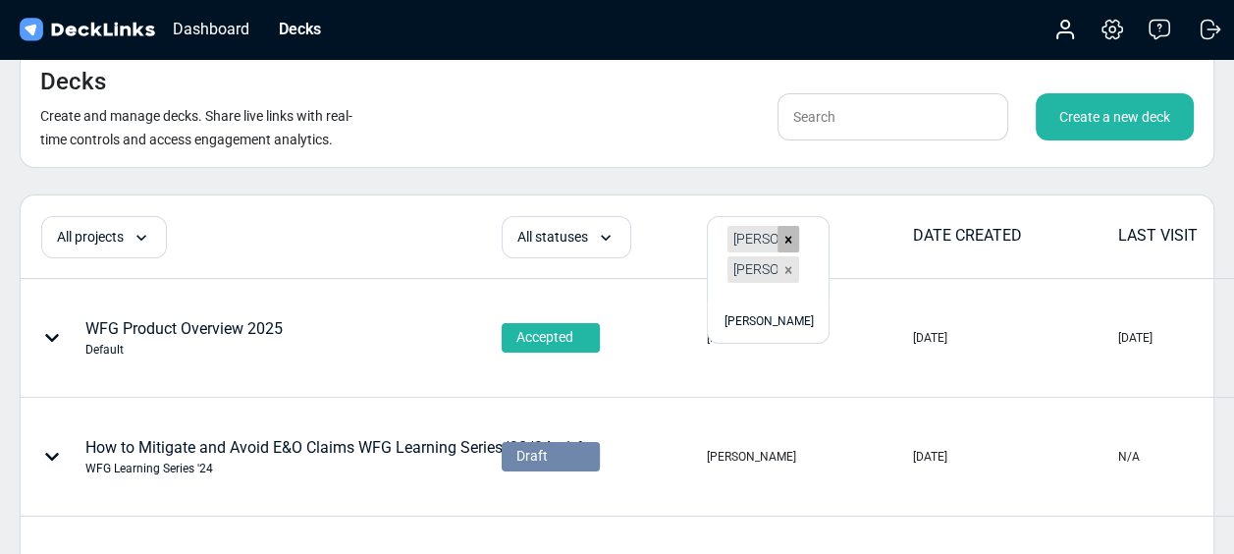
click at [787, 243] on icon at bounding box center [789, 240] width 14 height 14
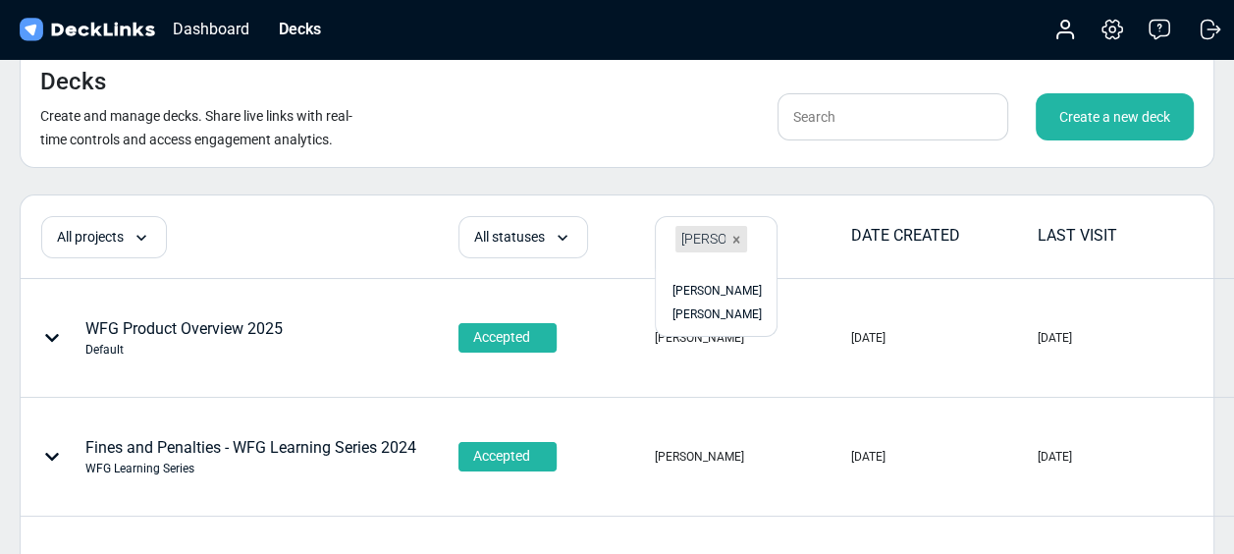
click at [362, 232] on div "All projects All projects Commercial Insurance Training Default Home and Auto L…" at bounding box center [239, 237] width 435 height 42
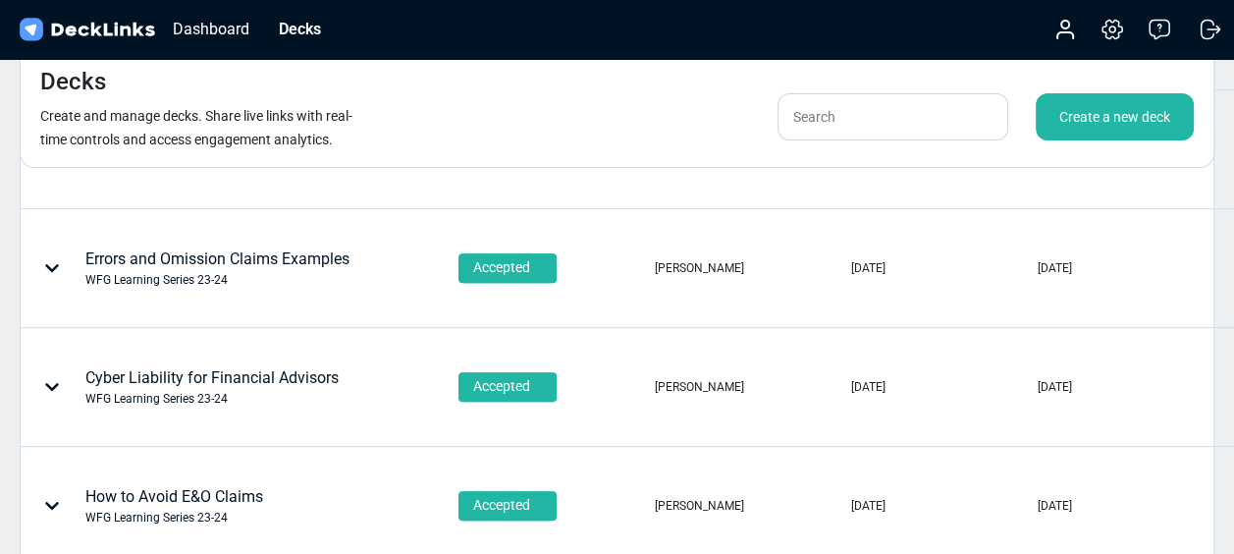
scroll to position [687, 0]
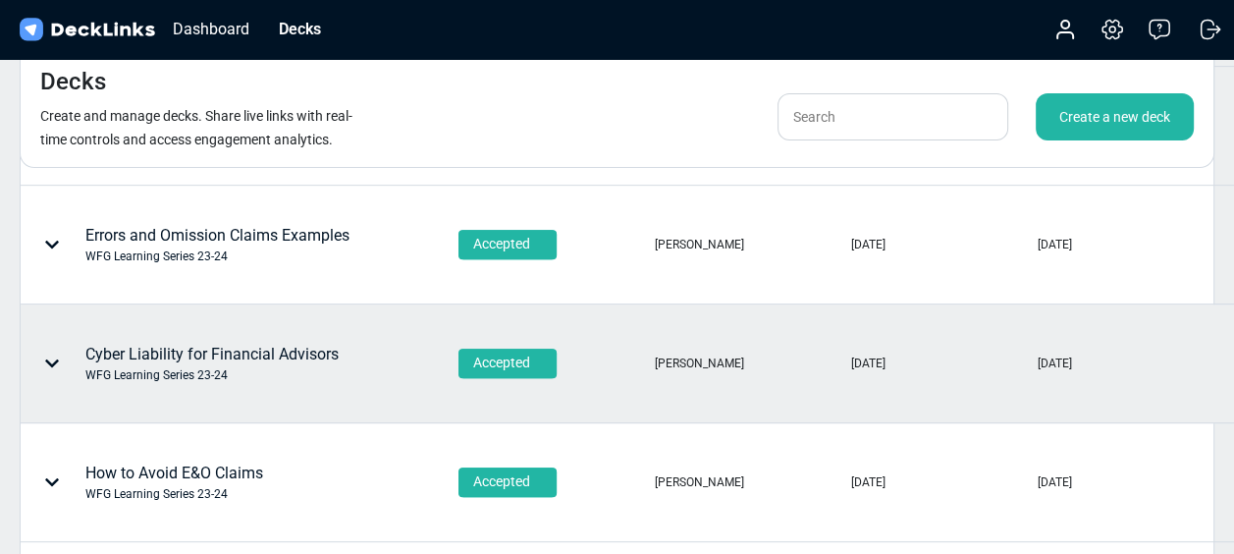
click at [334, 338] on div "Cyber Liability for Financial Advisors WFG Learning Series 23-24" at bounding box center [183, 363] width 312 height 59
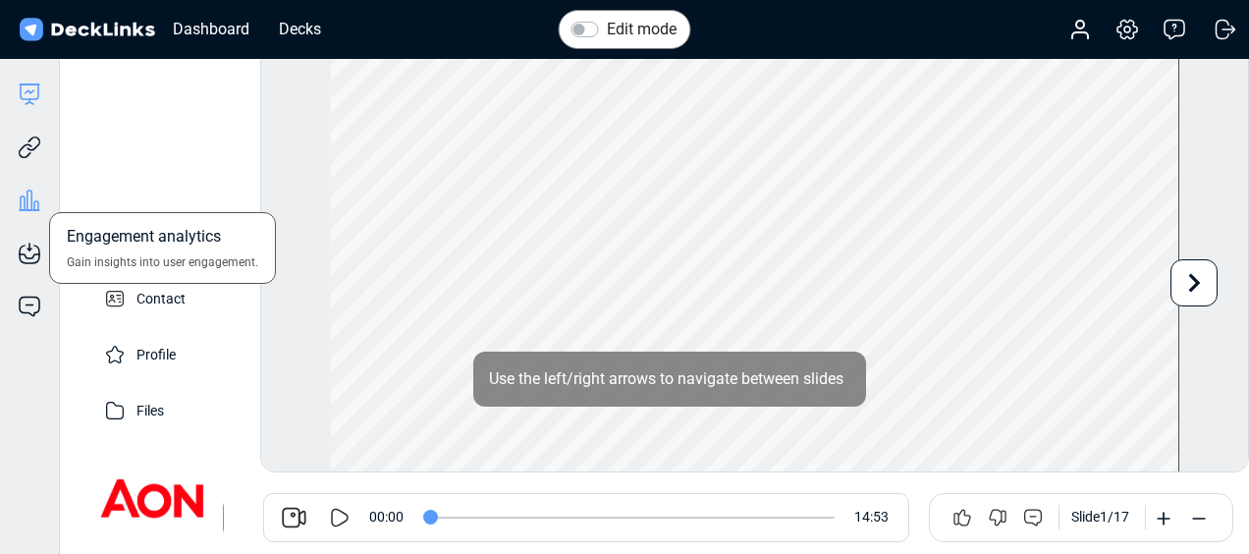
click at [21, 194] on icon at bounding box center [30, 201] width 24 height 24
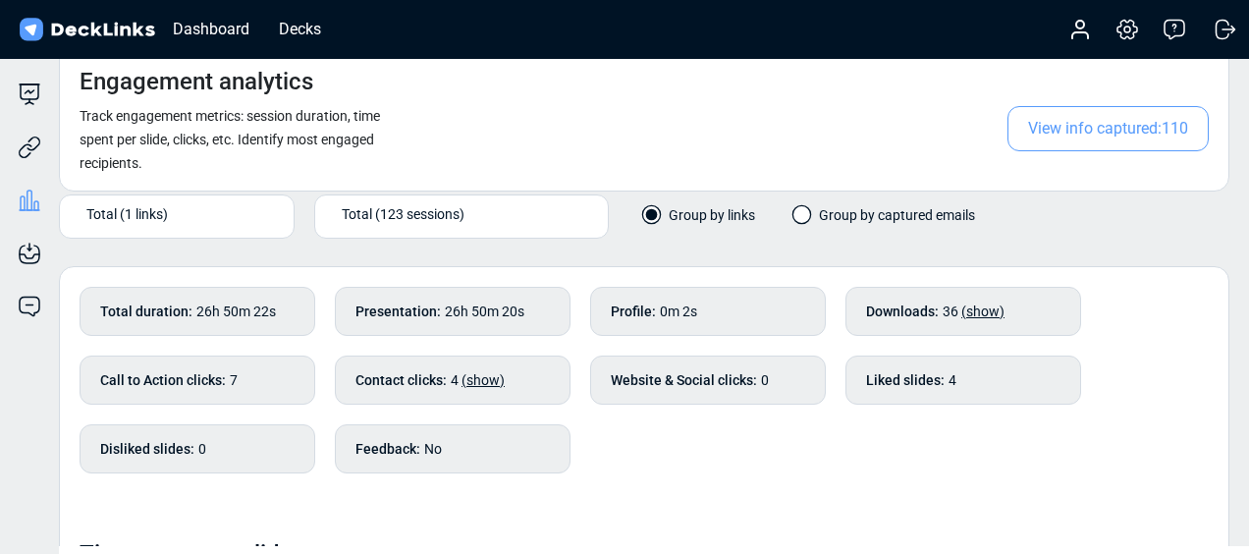
click at [1074, 126] on span "View info captured: 110" at bounding box center [1107, 128] width 201 height 45
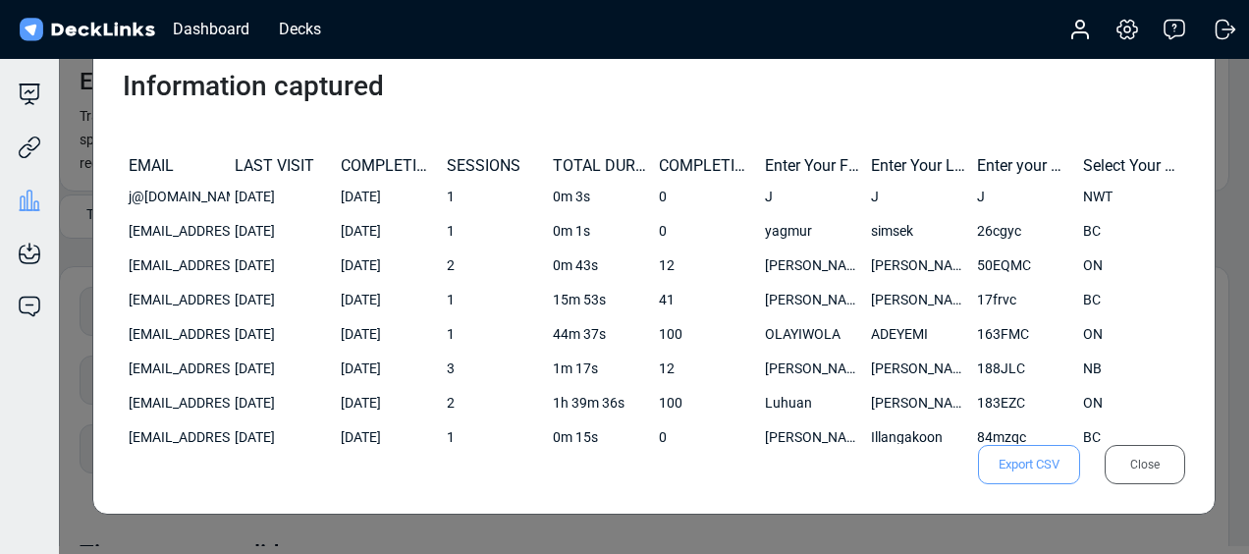
click at [1040, 458] on span "Export CSV" at bounding box center [1029, 464] width 102 height 39
click at [621, 50] on div "Dashboard Decks Account Settings & billing Help Logout" at bounding box center [624, 29] width 1249 height 59
click at [1148, 448] on div "Close" at bounding box center [1145, 464] width 81 height 39
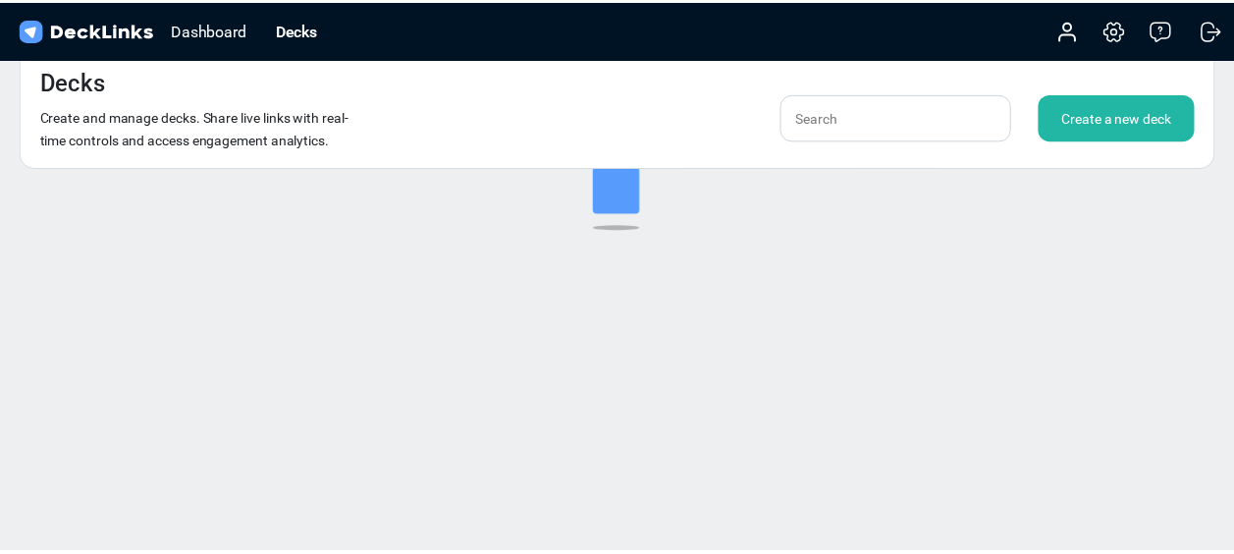
scroll to position [24, 0]
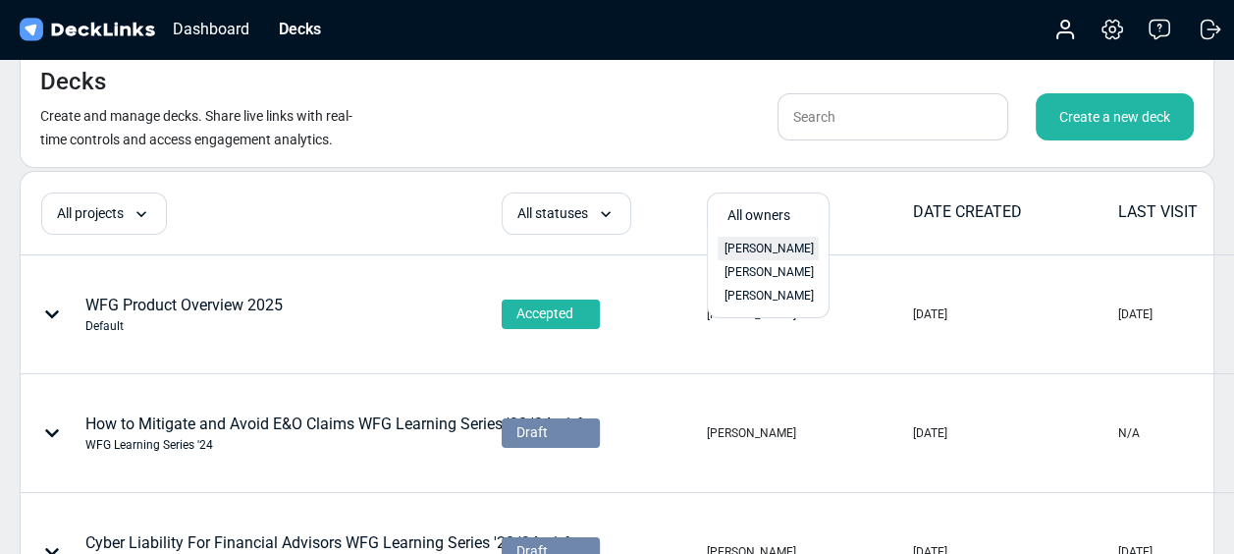
click at [772, 248] on span "[PERSON_NAME]" at bounding box center [769, 249] width 89 height 18
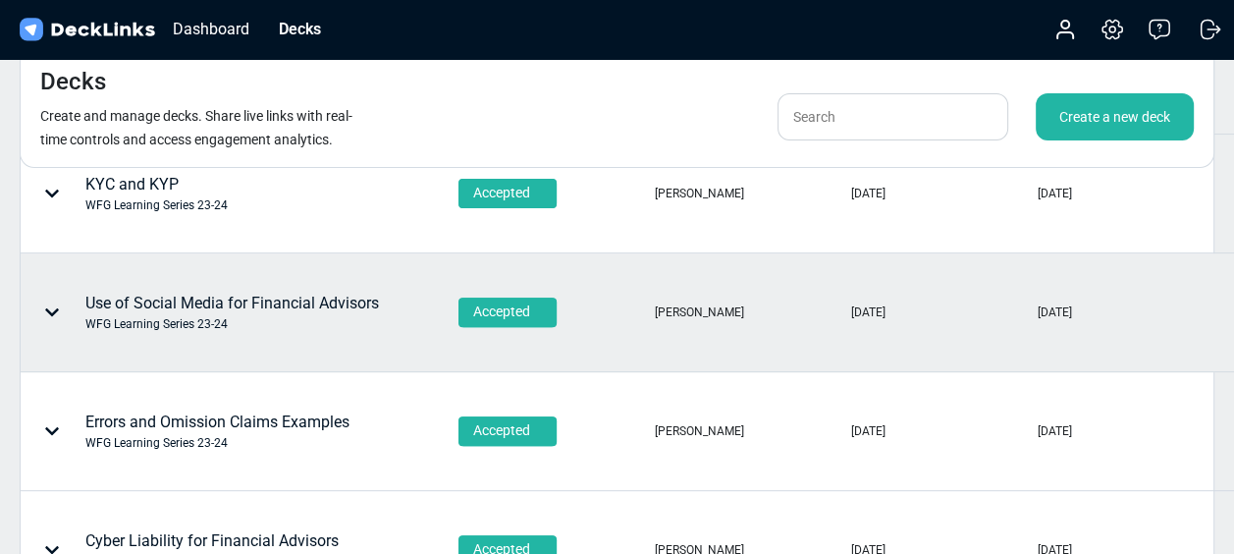
scroll to position [613, 0]
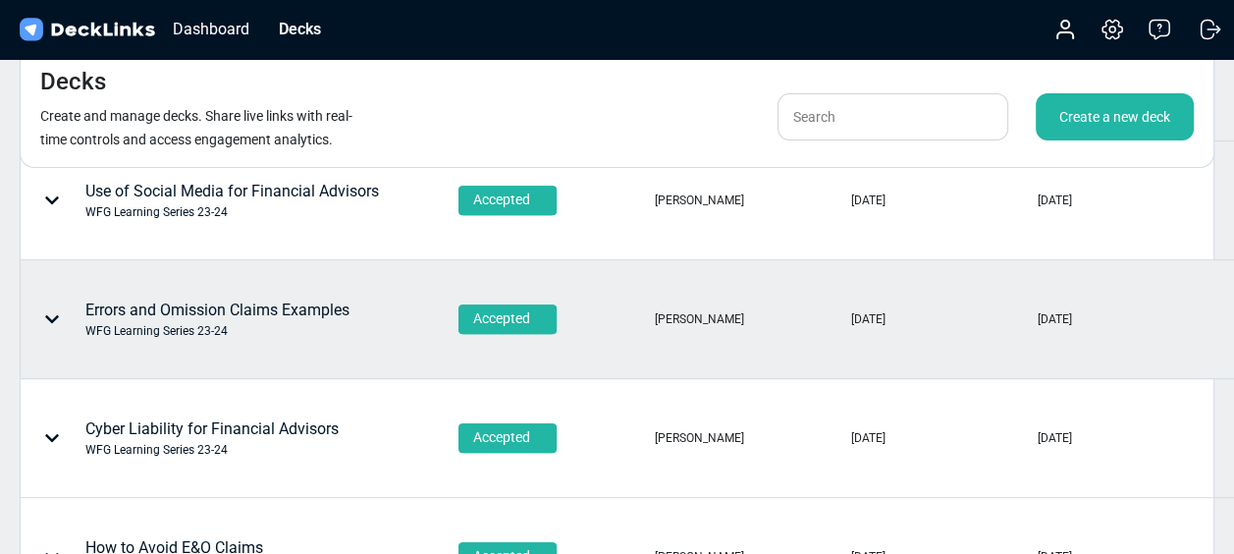
click at [290, 317] on div "Errors and Omission Claims Examples WFG Learning Series 23-24" at bounding box center [217, 318] width 264 height 41
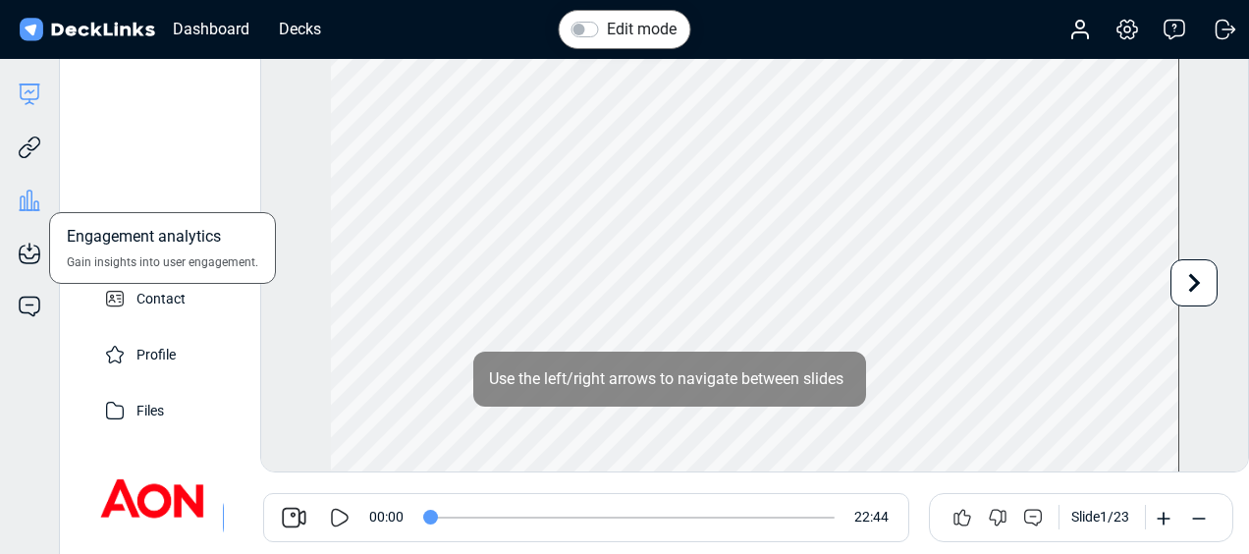
click at [27, 203] on icon at bounding box center [29, 200] width 5 height 20
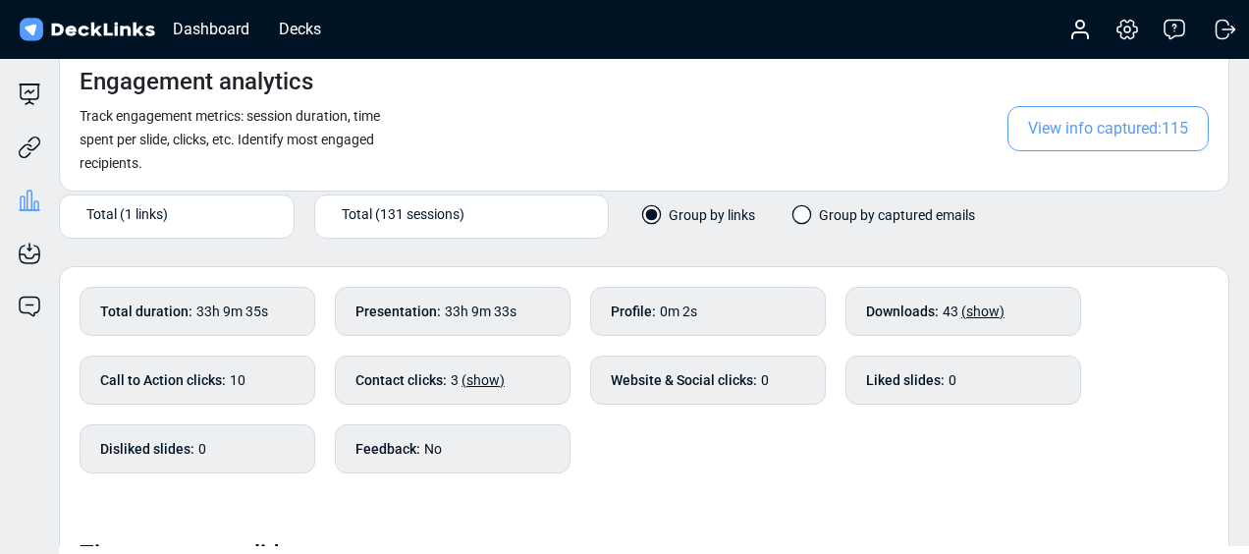
click at [1073, 135] on span "View info captured: 115" at bounding box center [1107, 128] width 201 height 45
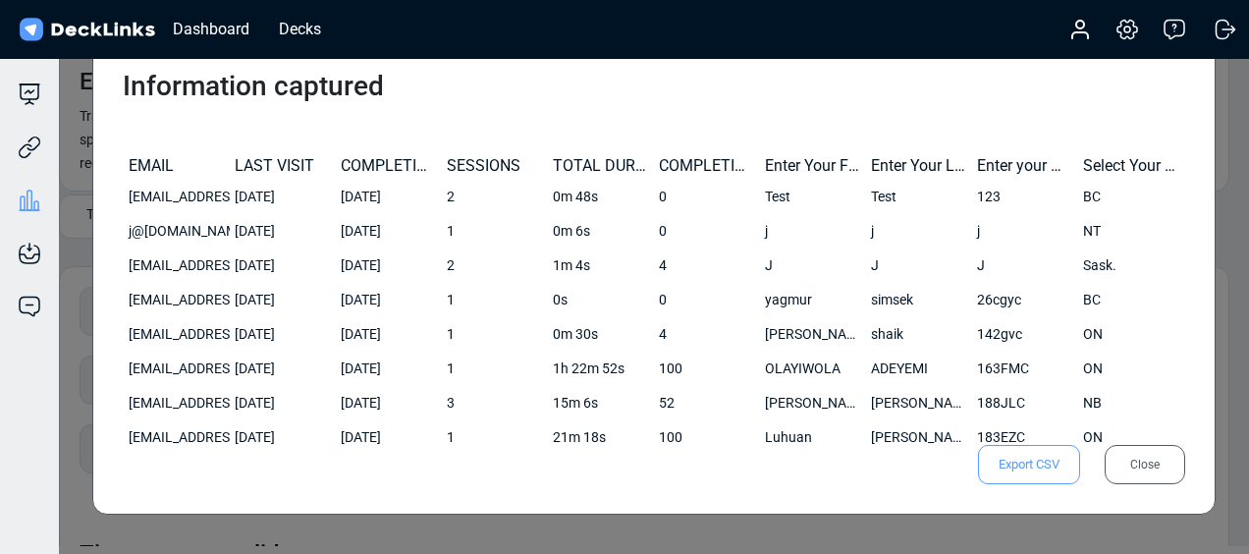
click at [1035, 460] on span "Export CSV" at bounding box center [1029, 464] width 102 height 39
click at [730, 59] on div "Information captured EMAIL LAST VISIT COMPLETION DATE SESSIONS TOTAL DURATION C…" at bounding box center [654, 276] width 1124 height 475
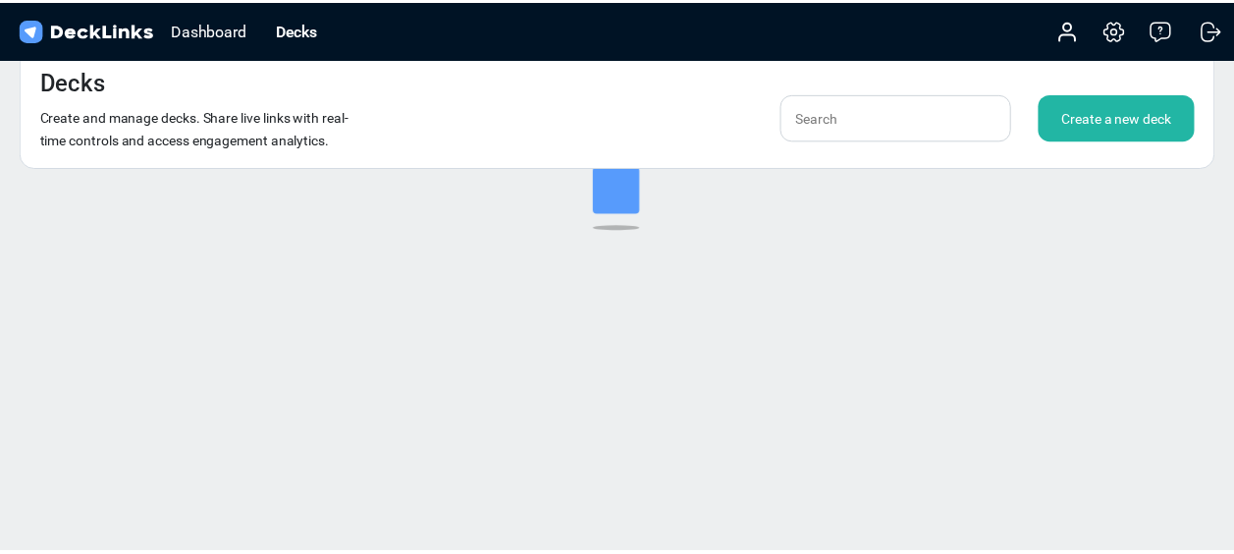
scroll to position [24, 0]
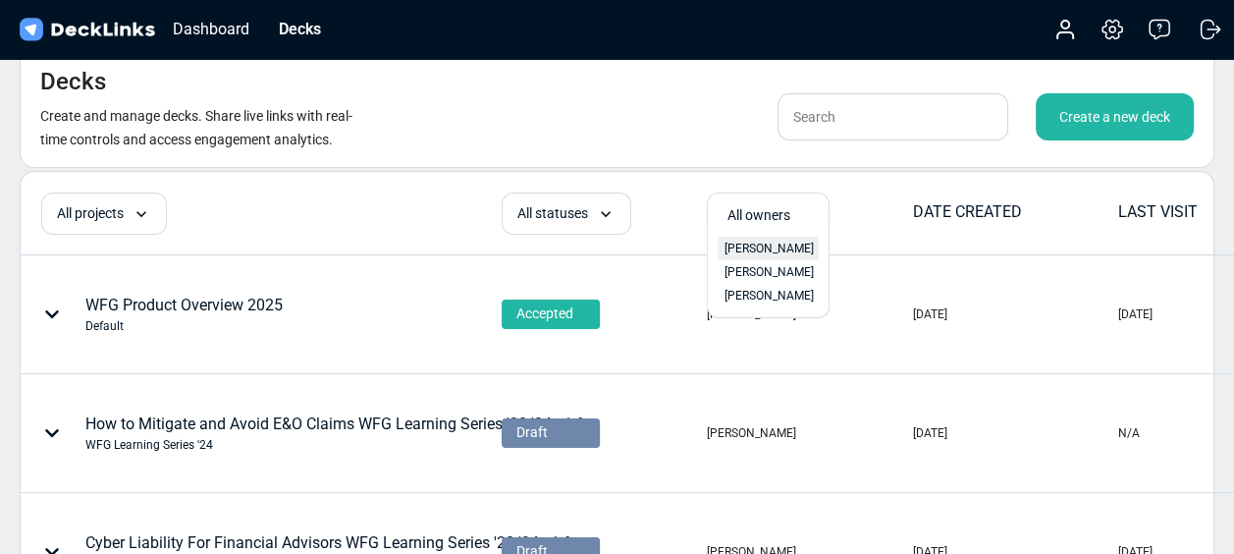
click at [761, 251] on span "[PERSON_NAME]" at bounding box center [769, 249] width 89 height 18
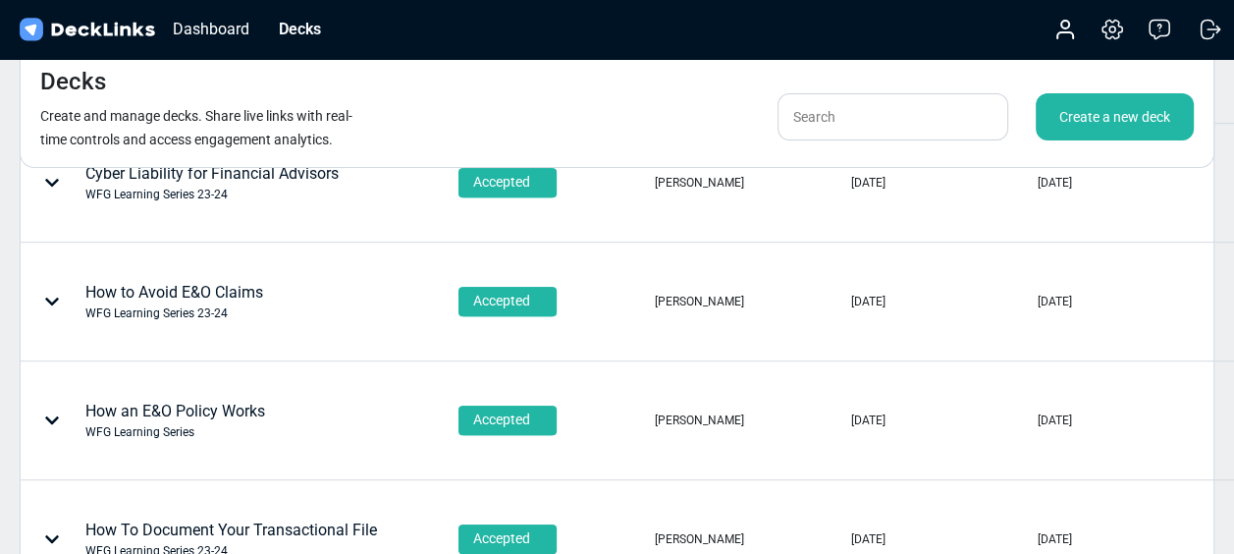
scroll to position [1188, 0]
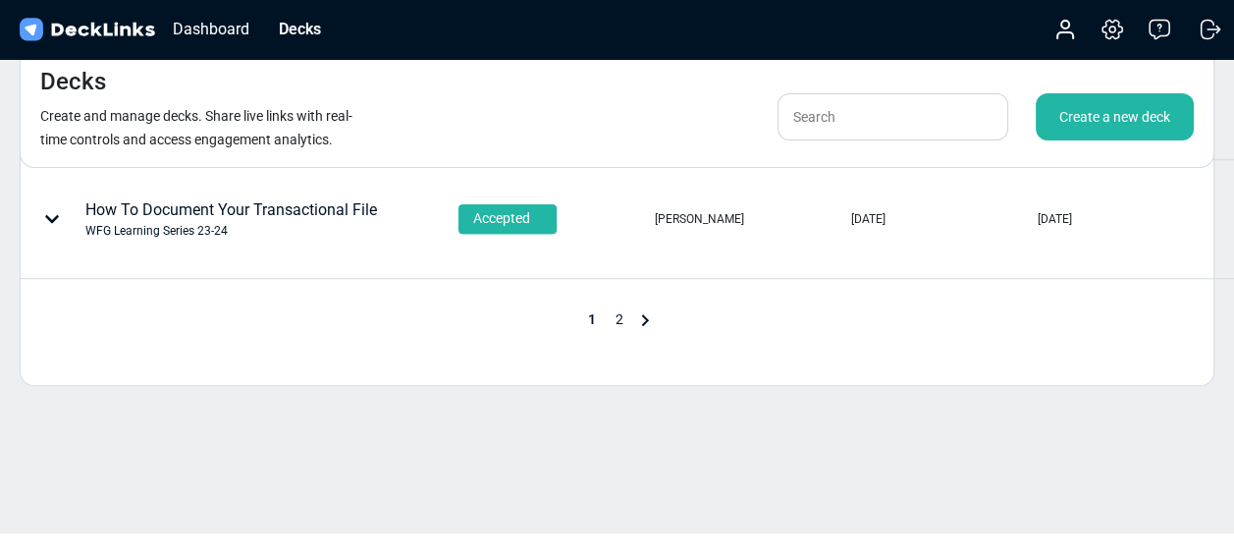
click at [638, 313] on icon at bounding box center [645, 320] width 24 height 24
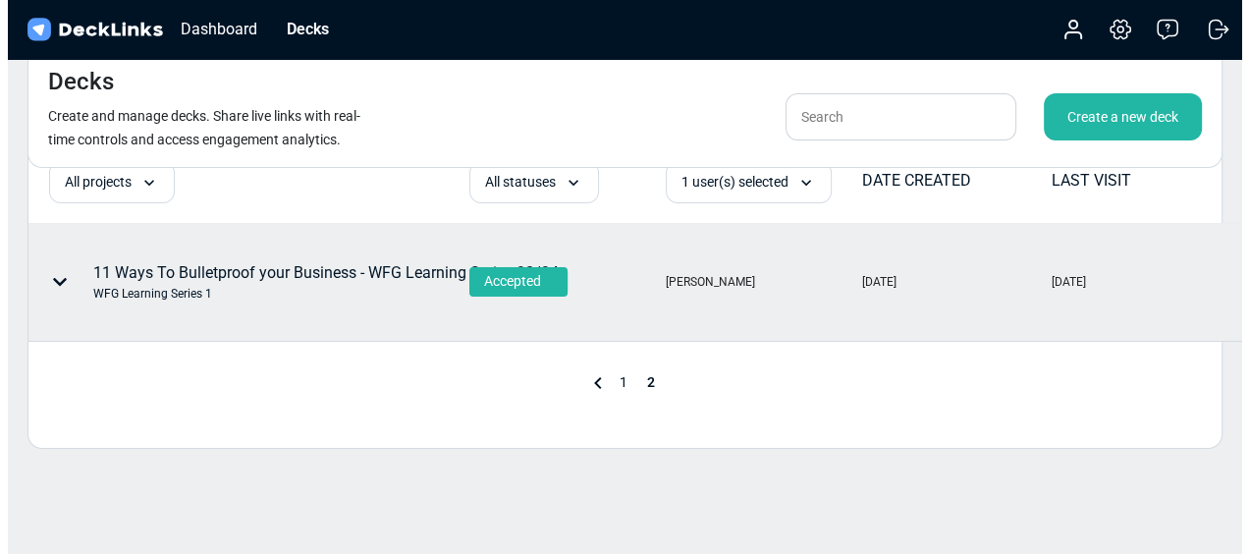
scroll to position [0, 0]
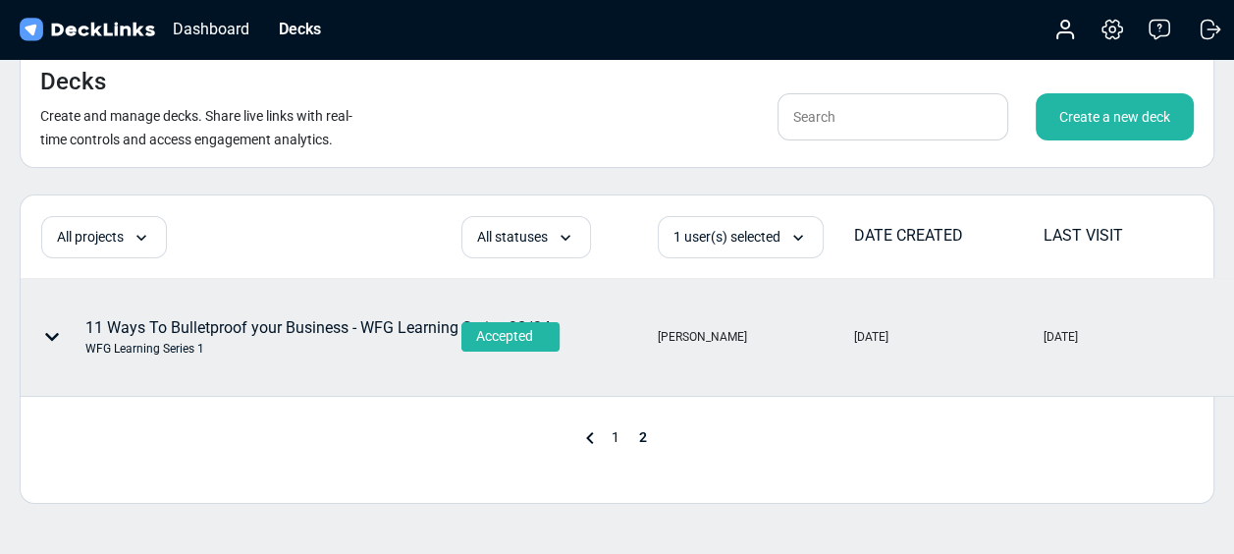
click at [429, 318] on div "11 Ways To Bulletproof your Business - WFG Learning Series 23/24 WFG Learning S…" at bounding box center [317, 336] width 465 height 41
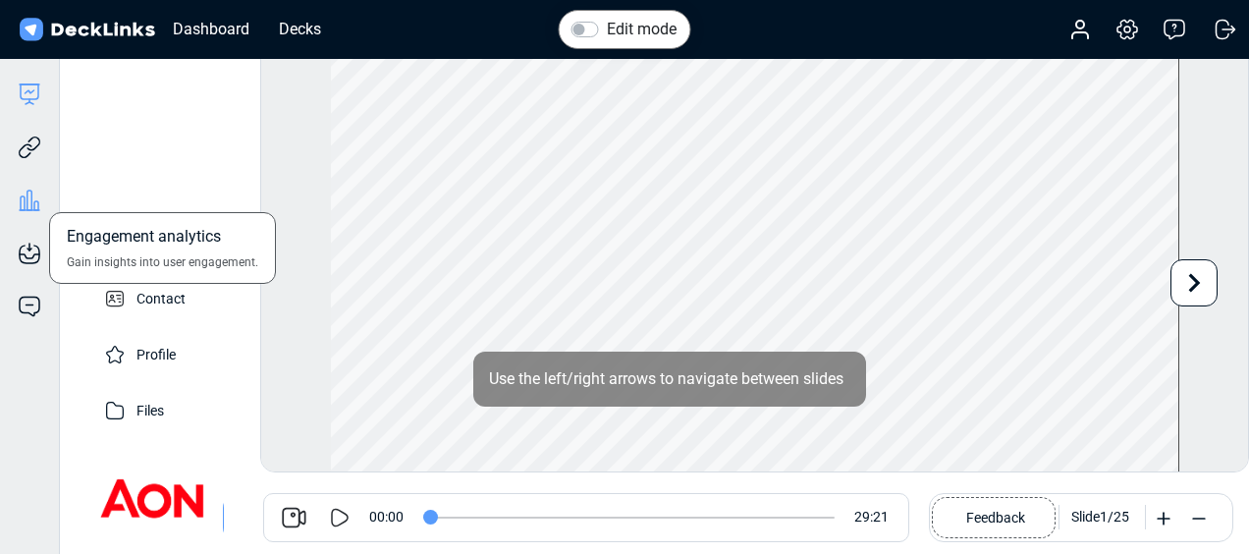
click at [20, 196] on icon at bounding box center [30, 201] width 24 height 24
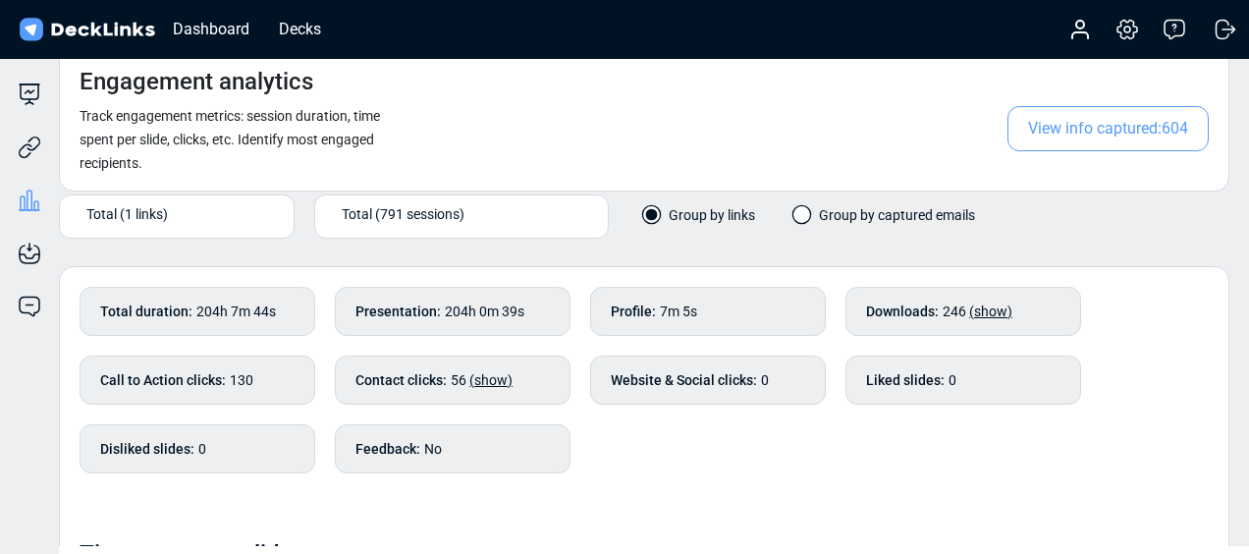
click at [1068, 118] on span "View info captured: 604" at bounding box center [1107, 128] width 201 height 45
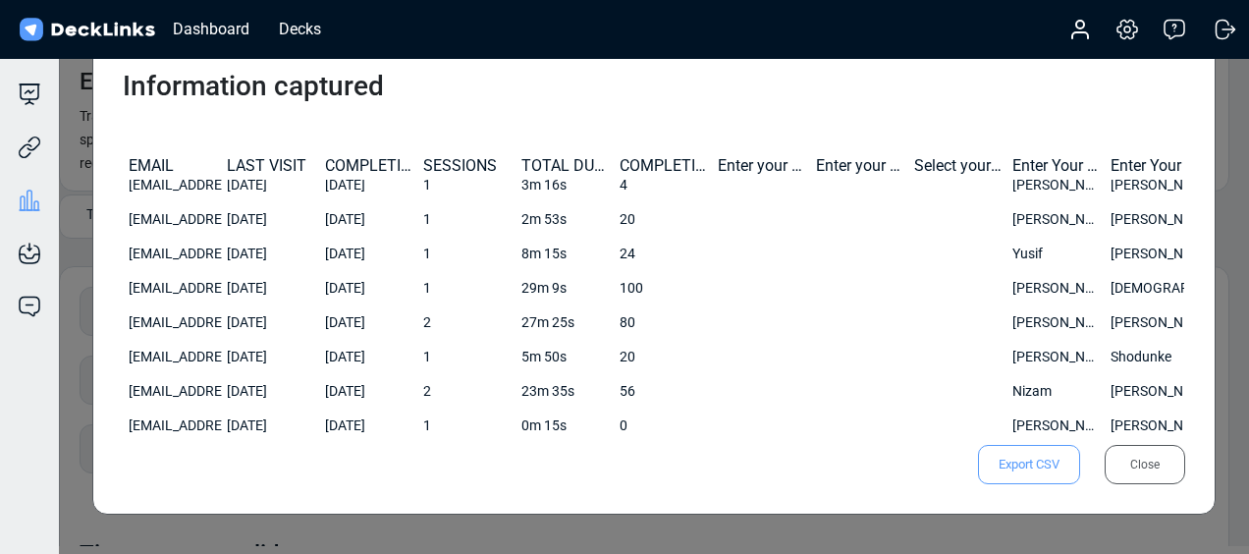
scroll to position [452, 0]
click at [1036, 456] on span "Export CSV" at bounding box center [1029, 464] width 102 height 39
